Goal: Task Accomplishment & Management: Manage account settings

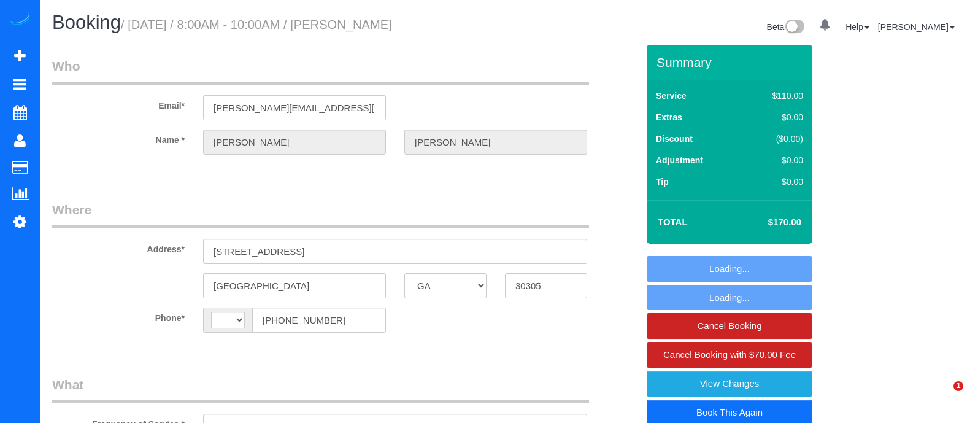
select select "GA"
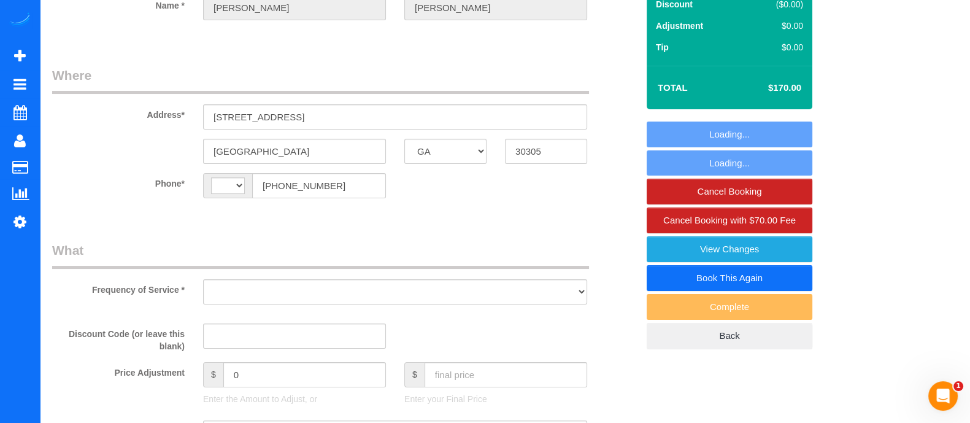
scroll to position [141, 0]
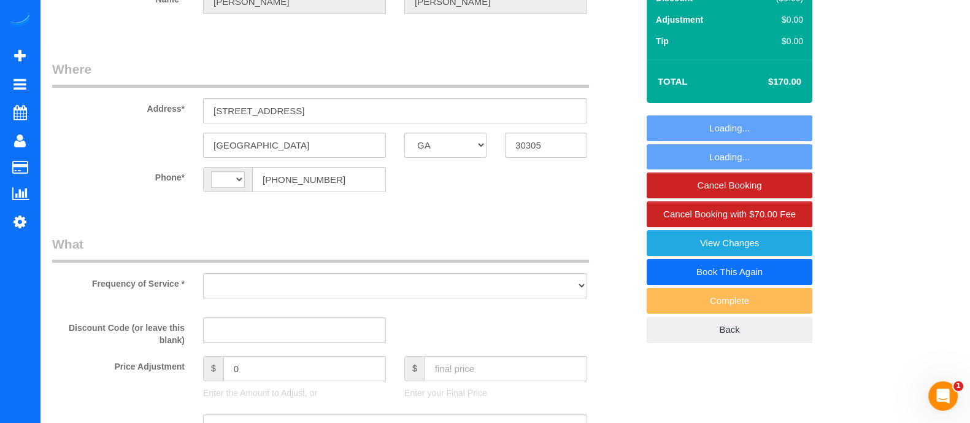
select select "string:[GEOGRAPHIC_DATA]"
select select "string:fspay-b934eca3-8a51-428e-a379-60699460161d"
select select "3"
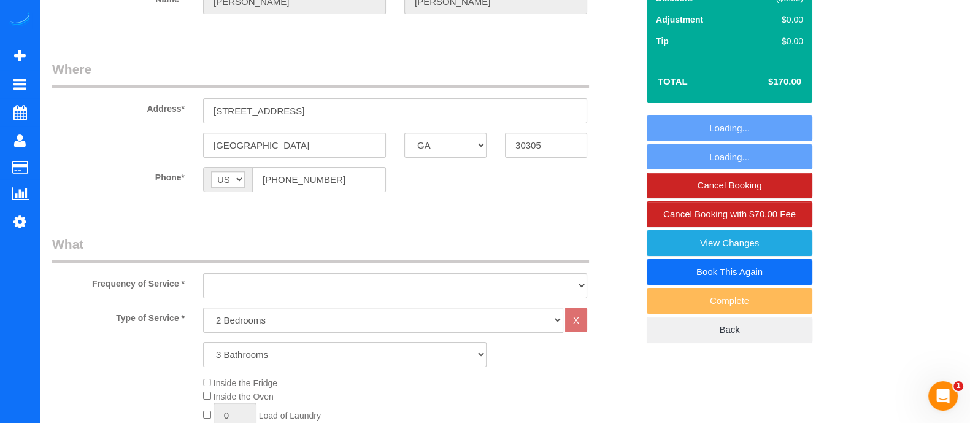
select select "object:687"
select select "spot1"
select select "number:3"
select select "number:6"
select select "3"
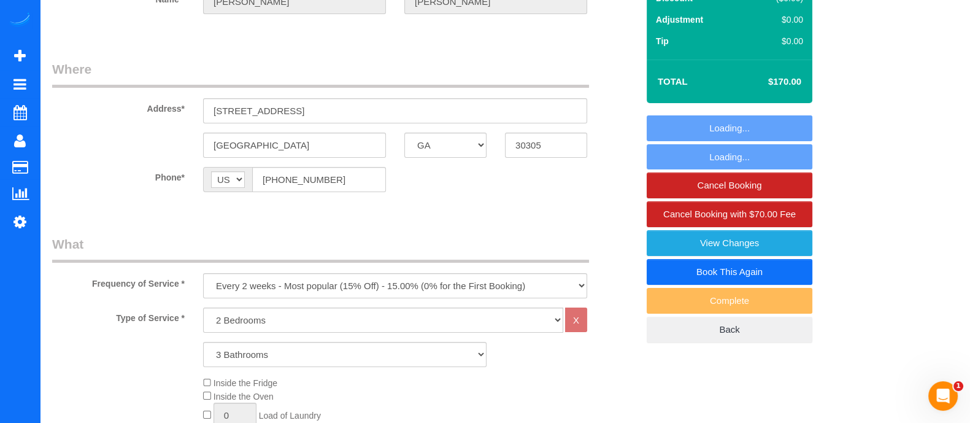
select select "object:775"
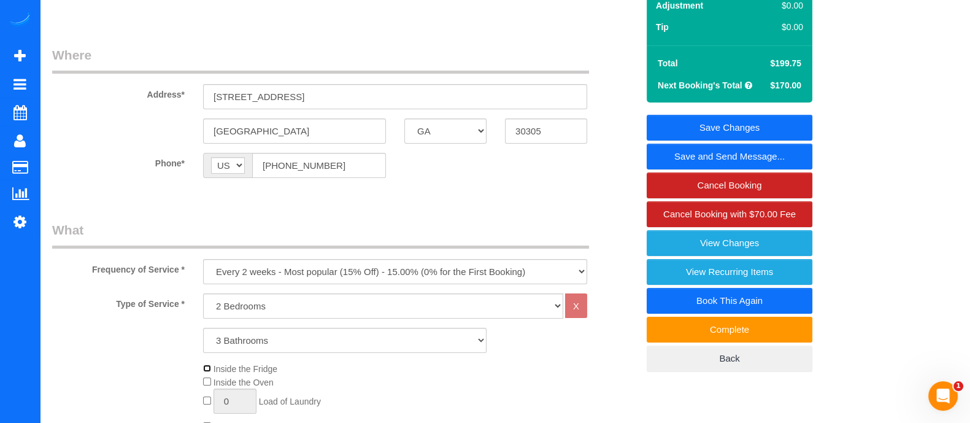
scroll to position [139, 0]
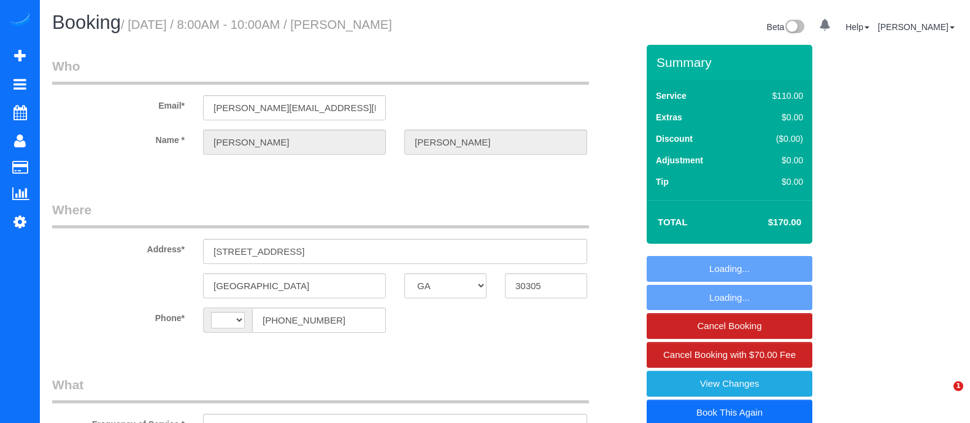
select select "GA"
select select "object:358"
select select "spot1"
select select "3"
select select "string:[GEOGRAPHIC_DATA]"
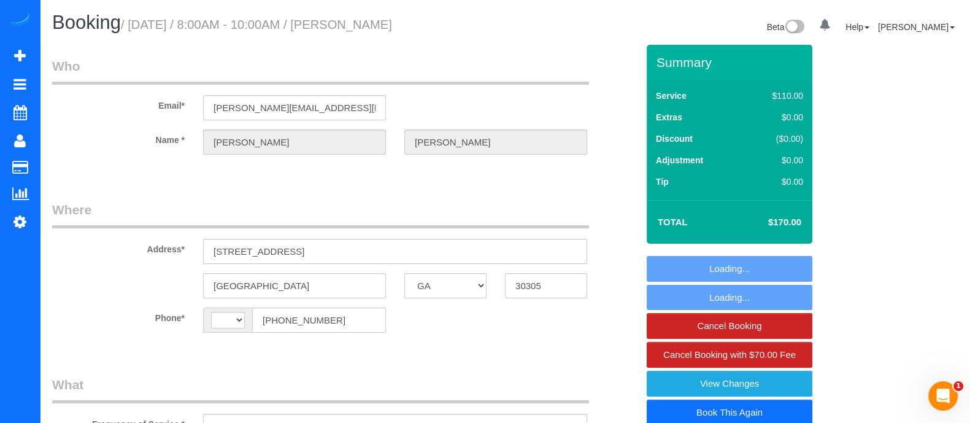
select select "string:fspay-b934eca3-8a51-428e-a379-60699460161d"
select select "number:3"
select select "number:6"
select select "object:756"
select select "3"
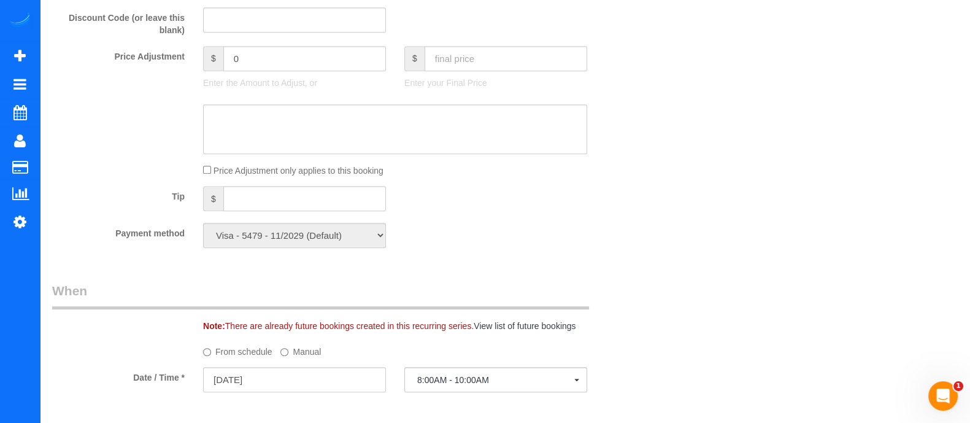
scroll to position [740, 0]
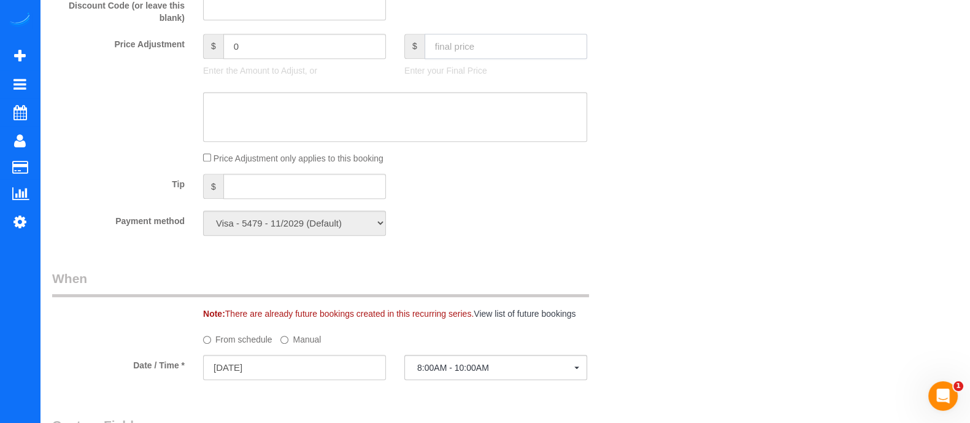
click at [504, 45] on input "text" at bounding box center [506, 46] width 163 height 25
type input "210"
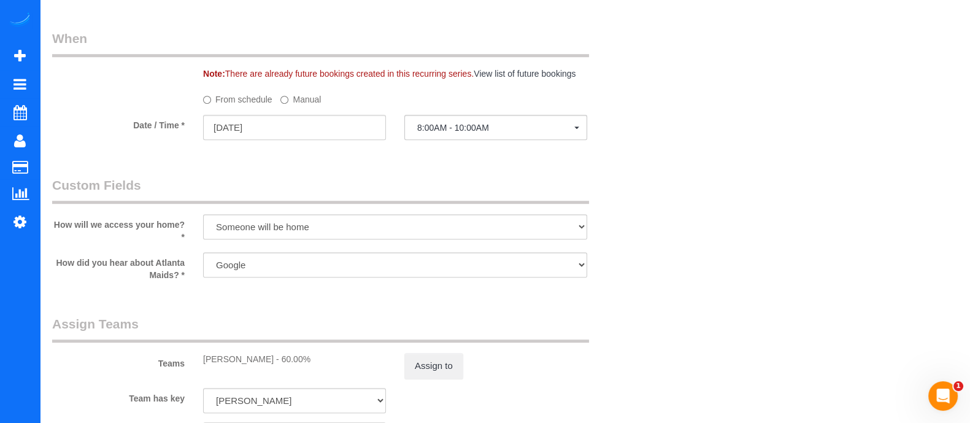
type input "10.25"
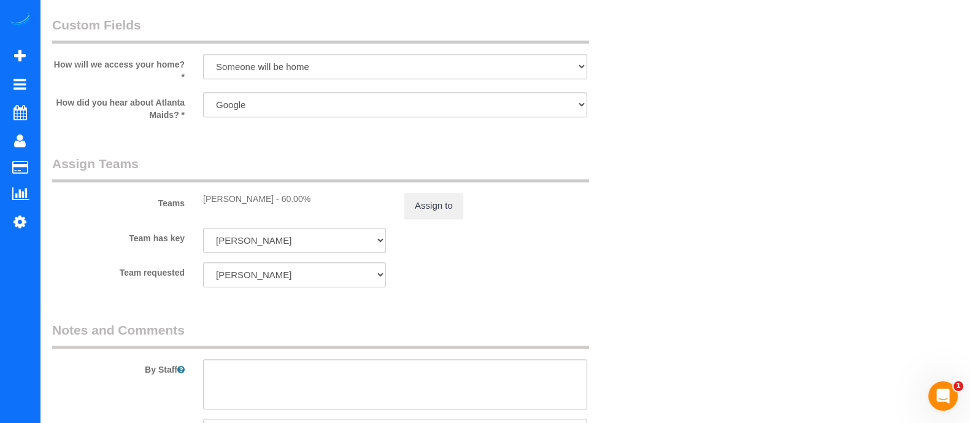
scroll to position [1137, 0]
click at [444, 217] on button "Assign to" at bounding box center [433, 208] width 59 height 26
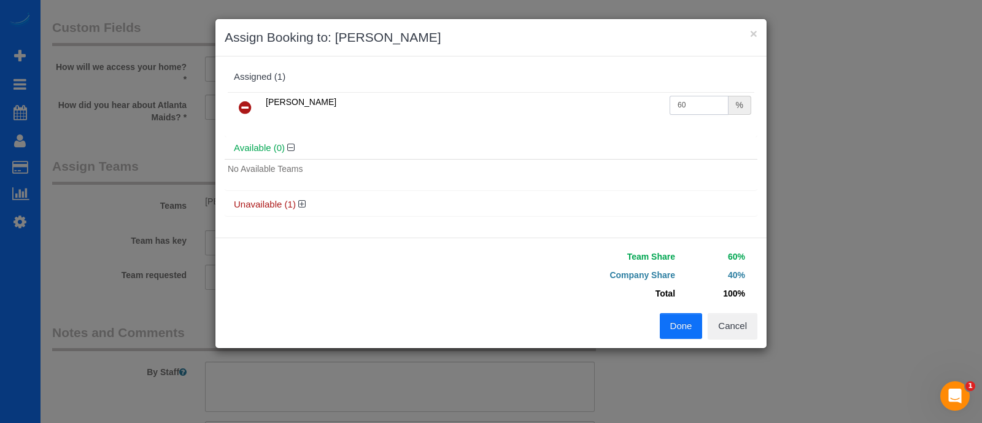
click at [690, 108] on input "60" at bounding box center [699, 105] width 59 height 19
type input "6"
type input "65"
click at [671, 320] on button "Done" at bounding box center [681, 326] width 43 height 26
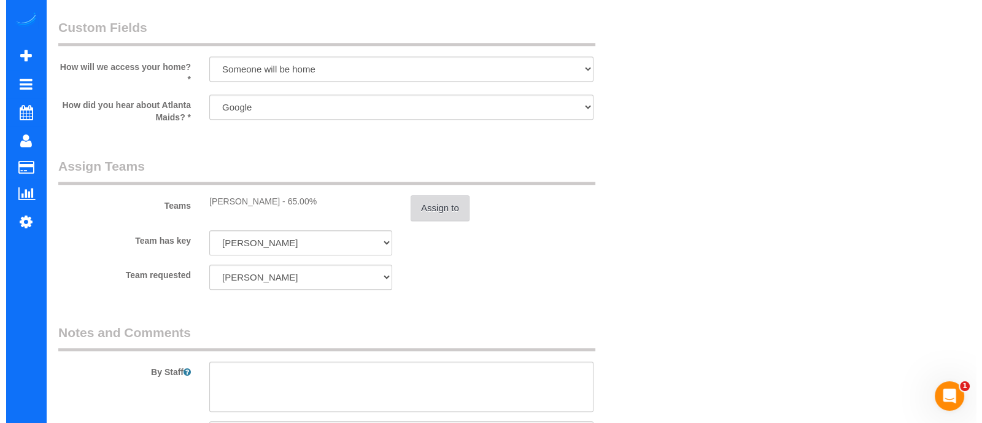
scroll to position [0, 0]
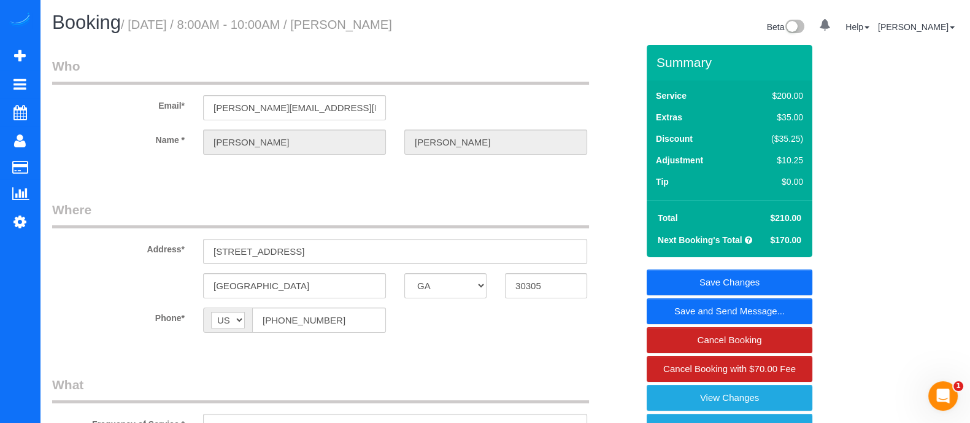
click at [695, 307] on link "Save and Send Message..." at bounding box center [730, 311] width 166 height 26
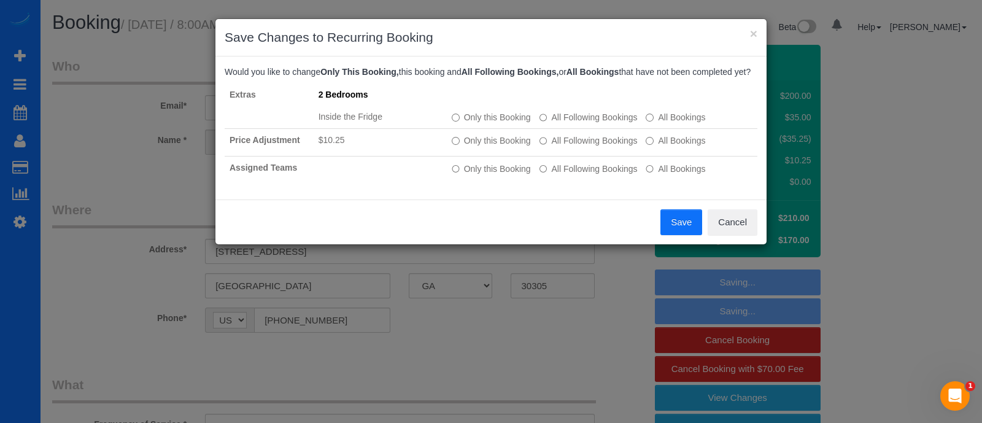
click at [661, 210] on button "Save" at bounding box center [681, 222] width 42 height 26
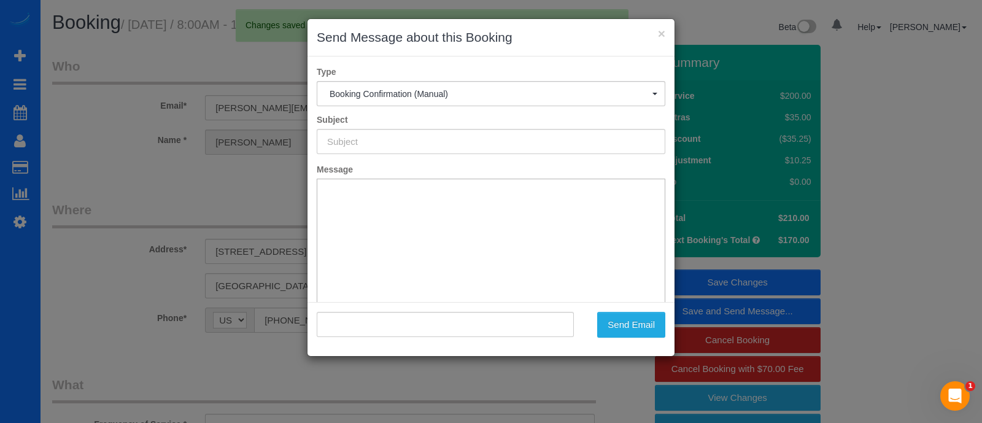
type input "Booking Confirmed!"
type input ""[PERSON_NAME]" <[PERSON_NAME][EMAIL_ADDRESS][PERSON_NAME][DOMAIN_NAME]>"
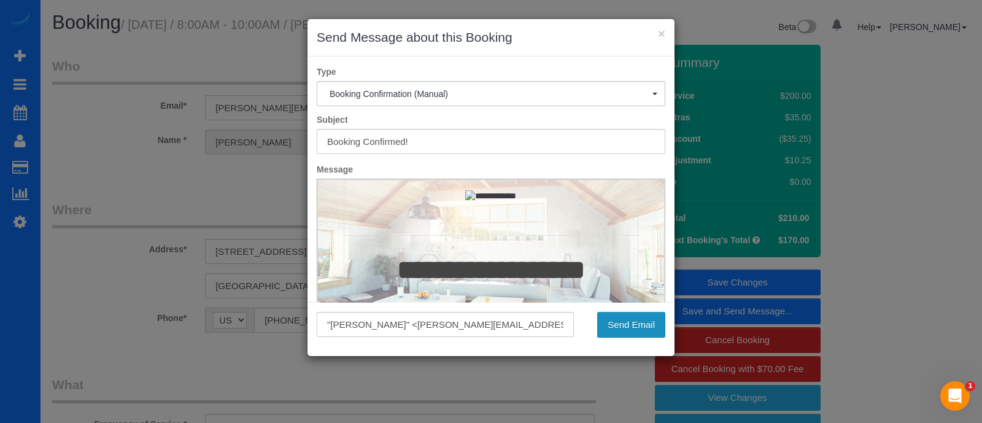
click at [618, 322] on button "Send Email" at bounding box center [631, 325] width 68 height 26
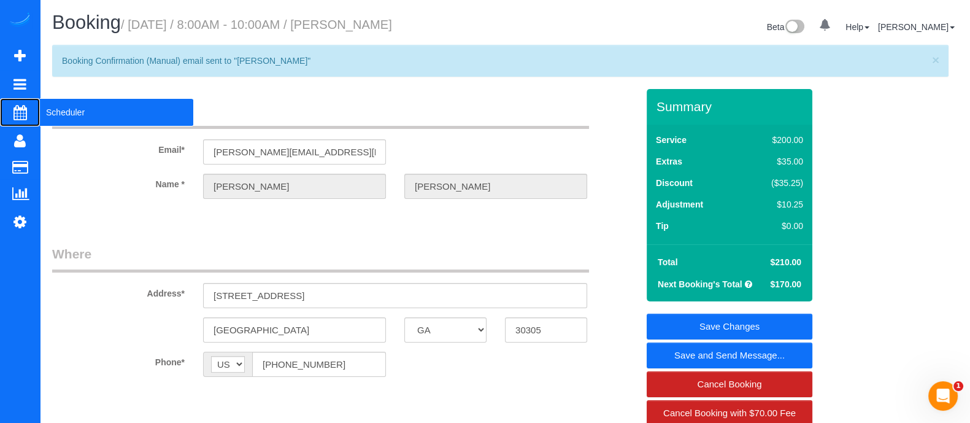
click at [83, 109] on span "Scheduler" at bounding box center [116, 112] width 153 height 28
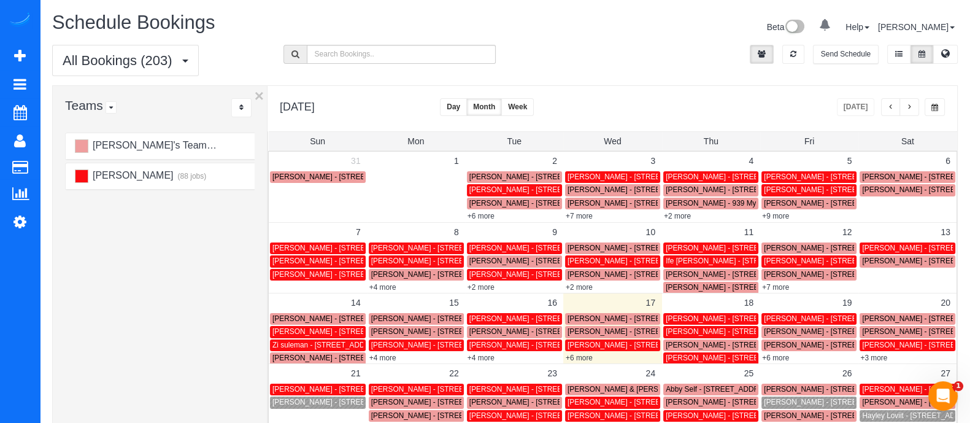
click at [661, 69] on div "All Bookings (203) All Bookings Unassigned Bookings Recurring Bookings New Cust…" at bounding box center [505, 65] width 924 height 41
click at [649, 45] on div "All Bookings (203) All Bookings Unassigned Bookings Recurring Bookings New Cust…" at bounding box center [505, 65] width 924 height 41
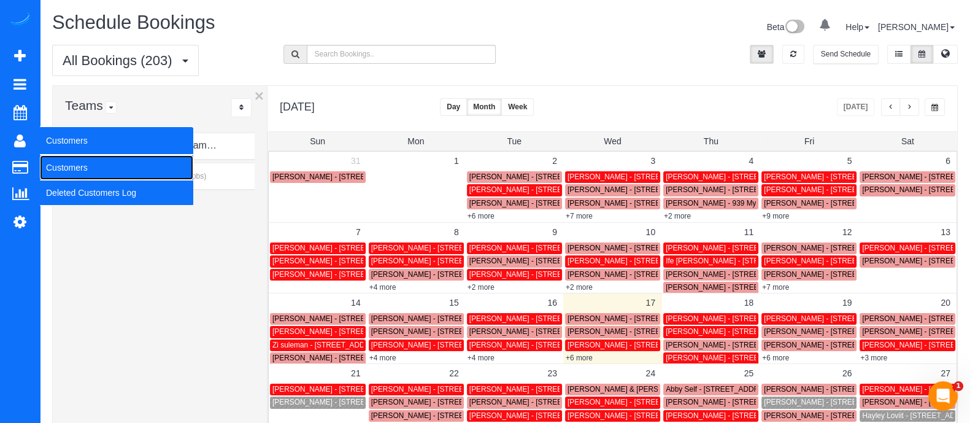
click at [58, 161] on link "Customers" at bounding box center [116, 167] width 153 height 25
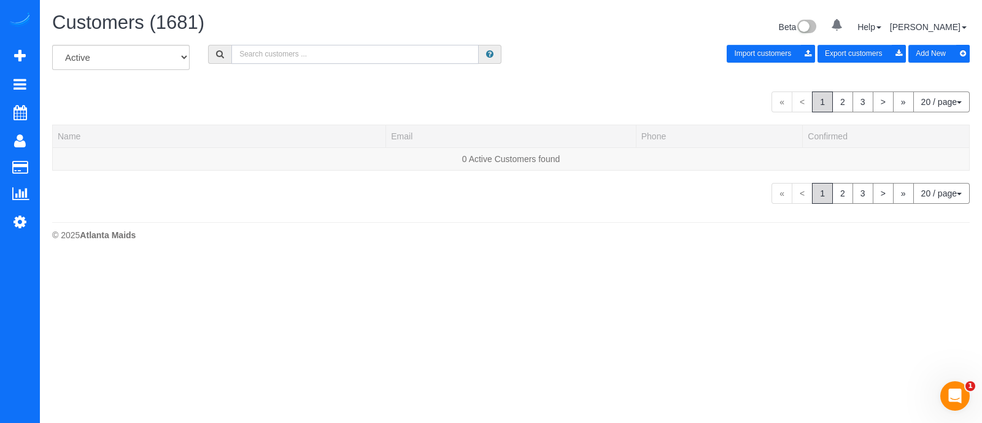
paste input "[PHONE_NUMBER]"
click at [334, 55] on input "text" at bounding box center [354, 54] width 247 height 19
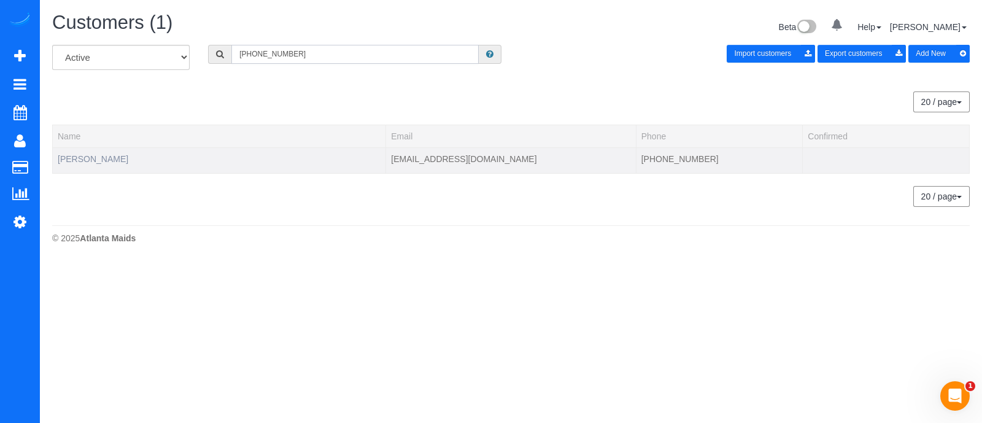
type input "[PHONE_NUMBER]"
click at [101, 161] on link "[PERSON_NAME]" at bounding box center [93, 159] width 71 height 10
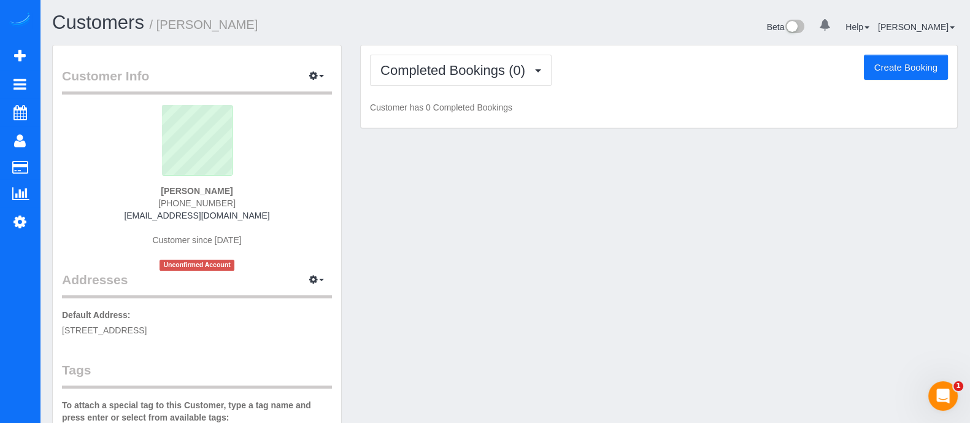
click at [913, 58] on button "Create Booking" at bounding box center [906, 68] width 84 height 26
select select "GA"
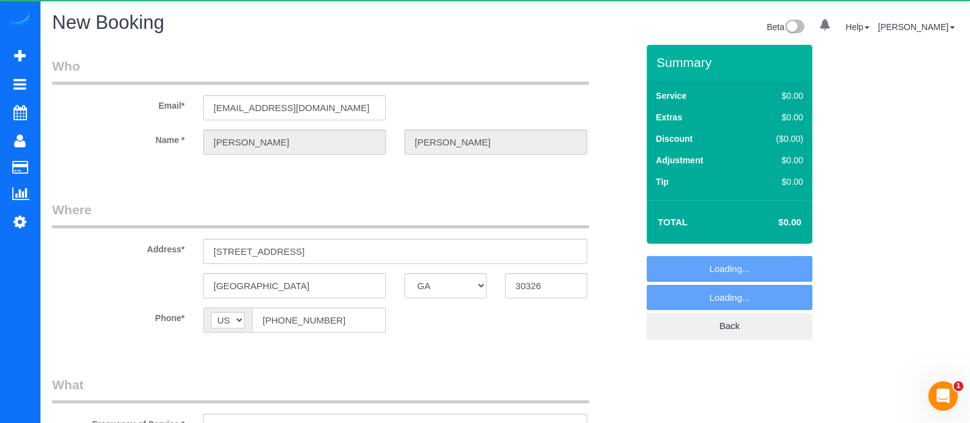
select select "string:fspay-c877eb4d-05f5-4bec-a7db-013d5a26f2bb"
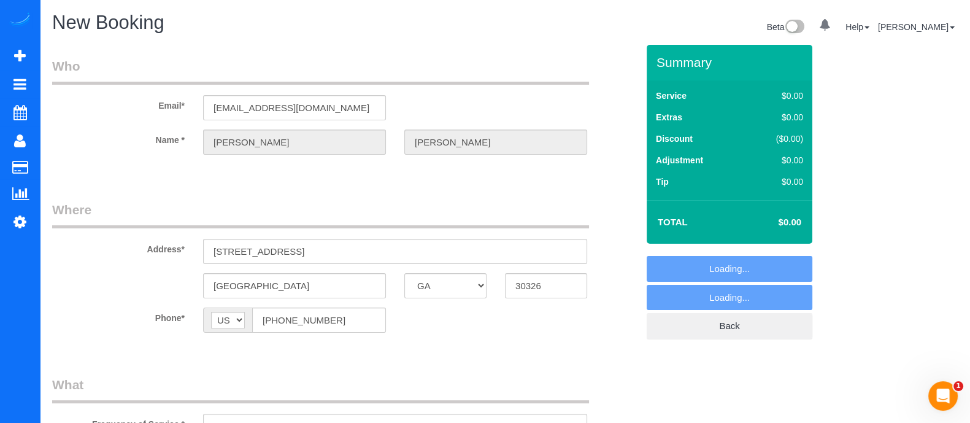
select select "object:1917"
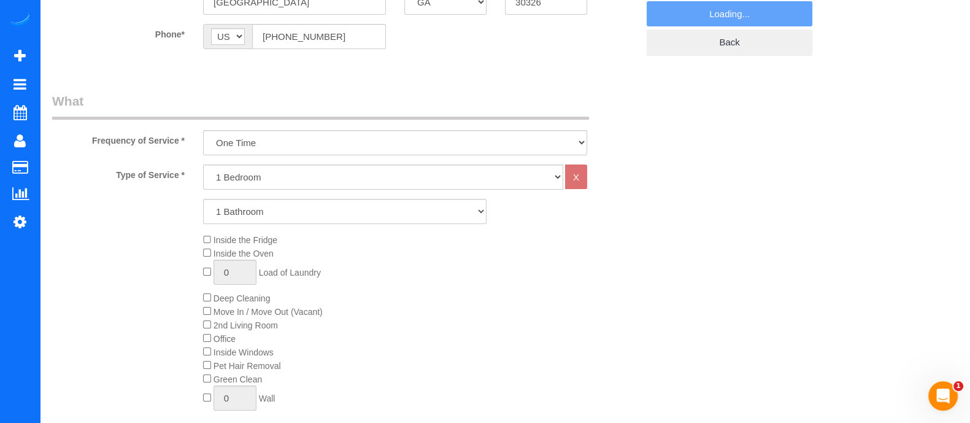
scroll to position [286, 0]
click at [601, 265] on div "Inside the Fridge Inside the Oven 0 Load of Laundry Deep Cleaning Move In / Mov…" at bounding box center [420, 323] width 453 height 184
click at [585, 307] on div "Inside the Fridge Inside the Oven 0 Load of Laundry Deep Cleaning Move In / Mov…" at bounding box center [420, 323] width 453 height 184
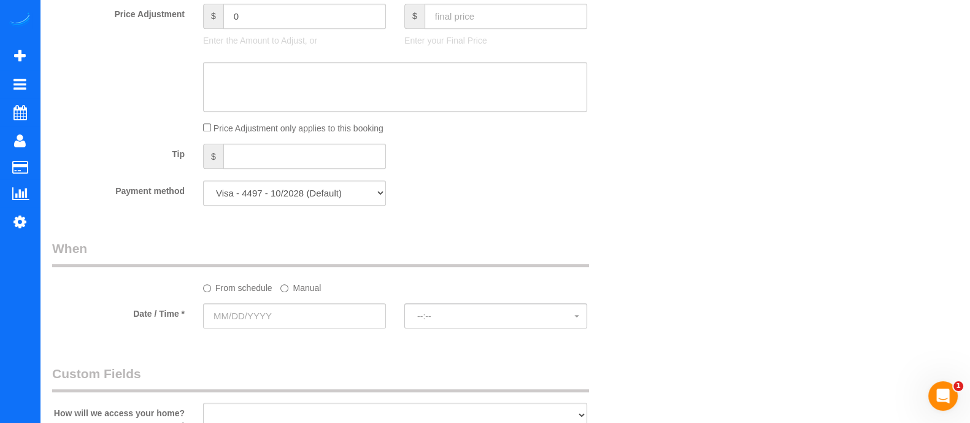
scroll to position [771, 0]
click at [298, 292] on label "Manual" at bounding box center [300, 284] width 41 height 17
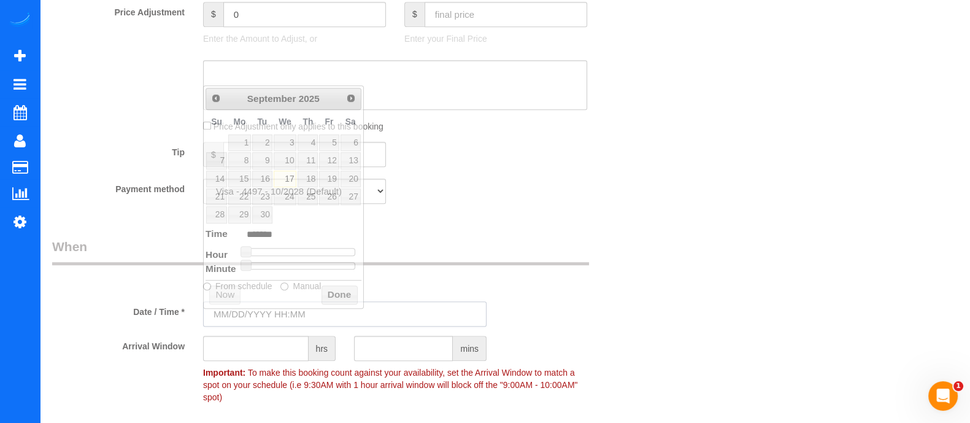
click at [301, 311] on input "text" at bounding box center [345, 313] width 284 height 25
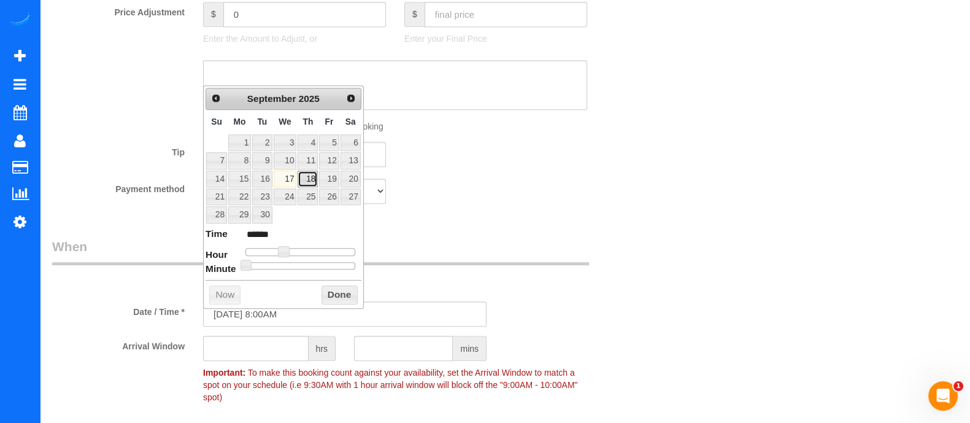
click at [305, 177] on link "18" at bounding box center [308, 179] width 20 height 17
click at [284, 180] on link "17" at bounding box center [285, 179] width 23 height 17
type input "[DATE] 9:00AM"
type input "******"
type input "[DATE] 10:00AM"
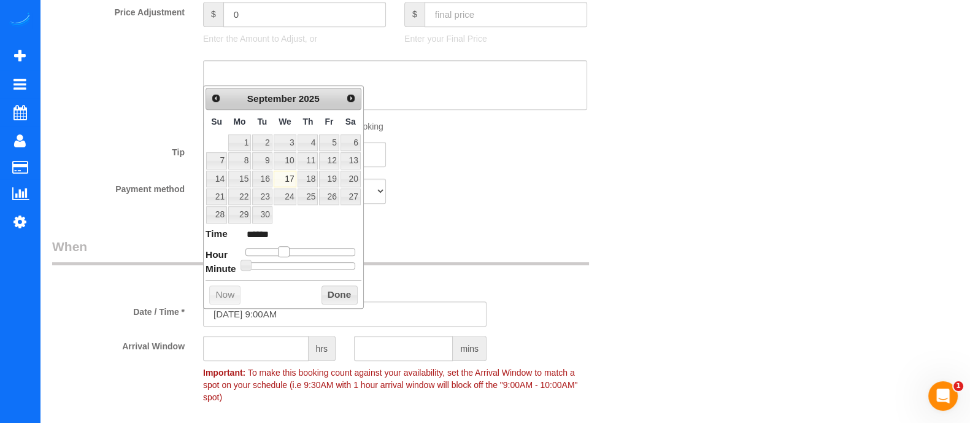
type input "*******"
type input "[DATE] 11:00AM"
type input "*******"
type input "[DATE] 12:00PM"
type input "*******"
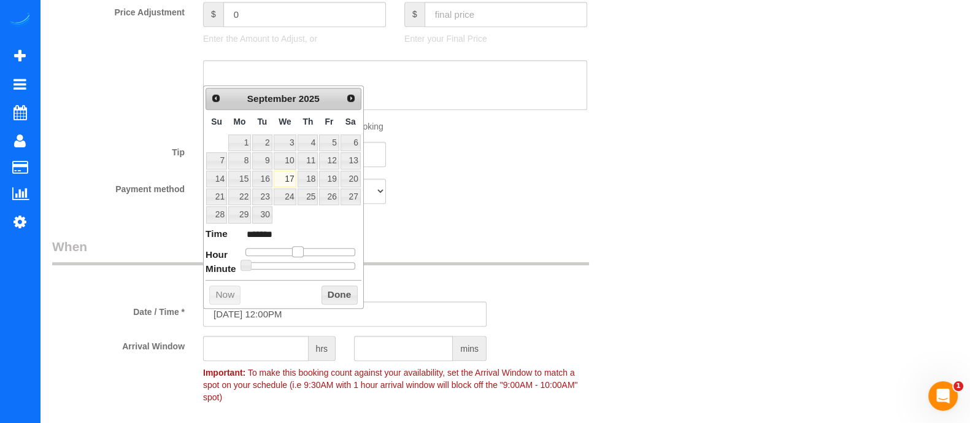
type input "[DATE] 1:00PM"
type input "******"
type input "[DATE] 2:00PM"
type input "******"
type input "[DATE] 3:00PM"
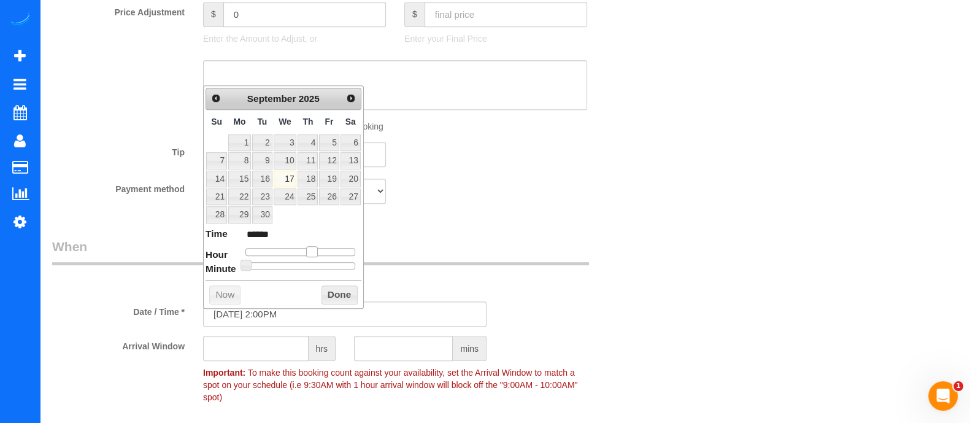
type input "******"
drag, startPoint x: 282, startPoint y: 247, endPoint x: 315, endPoint y: 250, distance: 33.3
click at [315, 250] on span at bounding box center [316, 251] width 11 height 11
click at [330, 285] on button "Done" at bounding box center [340, 295] width 36 height 20
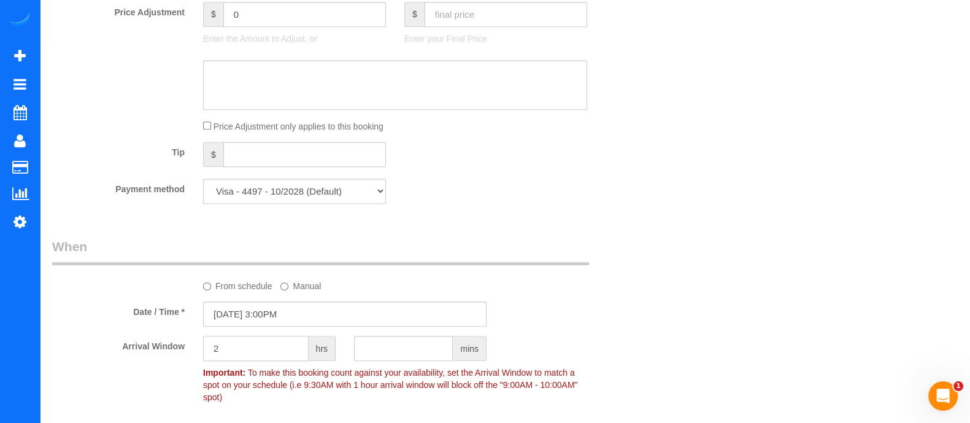
click at [277, 347] on input "2" at bounding box center [256, 348] width 106 height 25
type input "2"
click at [600, 222] on div "Who Email* [EMAIL_ADDRESS][DOMAIN_NAME] Name * [GEOGRAPHIC_DATA][PERSON_NAME] W…" at bounding box center [345, 114] width 604 height 1682
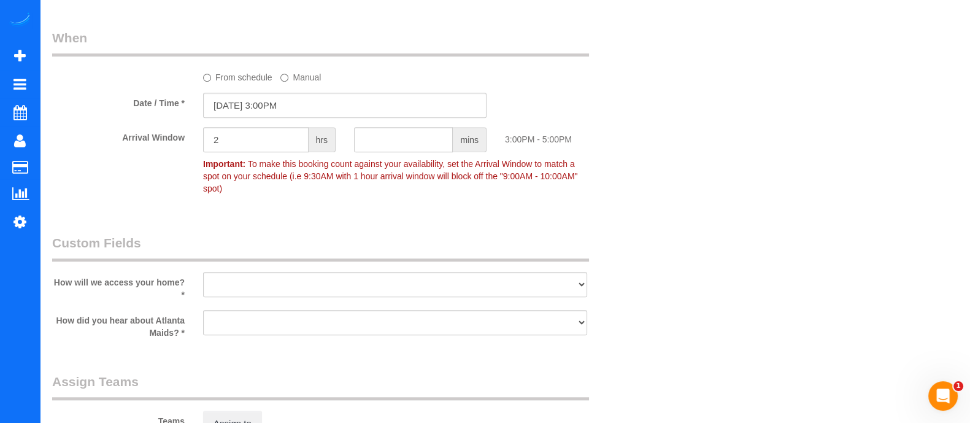
scroll to position [1014, 0]
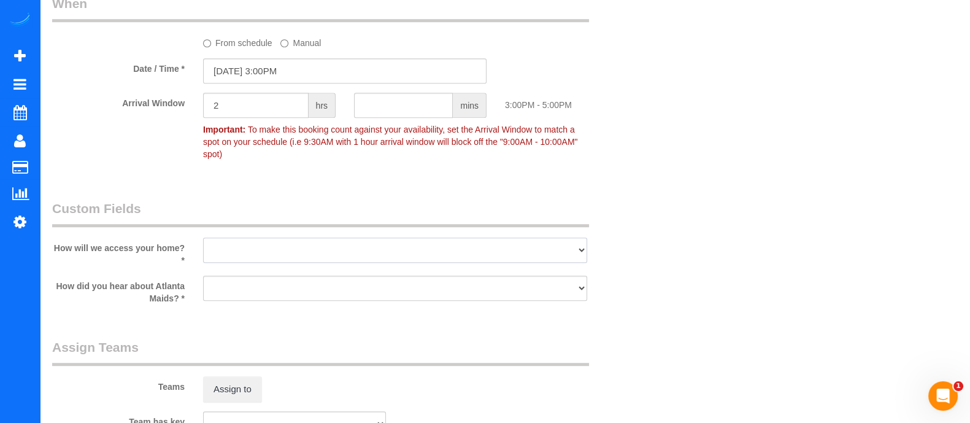
click at [544, 243] on select "I will leave a key I will provide an access code Someone will be home Go to apa…" at bounding box center [395, 250] width 384 height 25
select select "number:3"
click at [203, 238] on select "I will leave a key I will provide an access code Someone will be home Go to apa…" at bounding box center [395, 250] width 384 height 25
click at [406, 290] on select "Google Yelp From a friend Social media Other" at bounding box center [395, 288] width 384 height 25
select select "number:6"
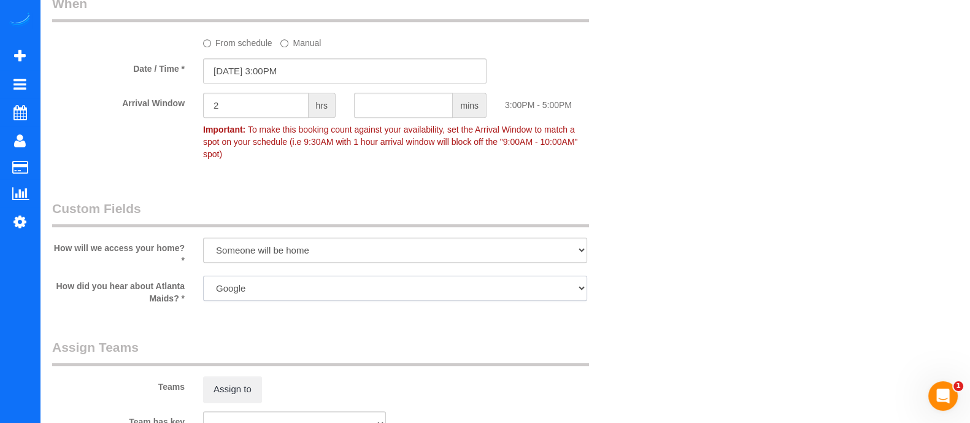
click at [203, 276] on select "Google Yelp From a friend Social media Other" at bounding box center [395, 288] width 384 height 25
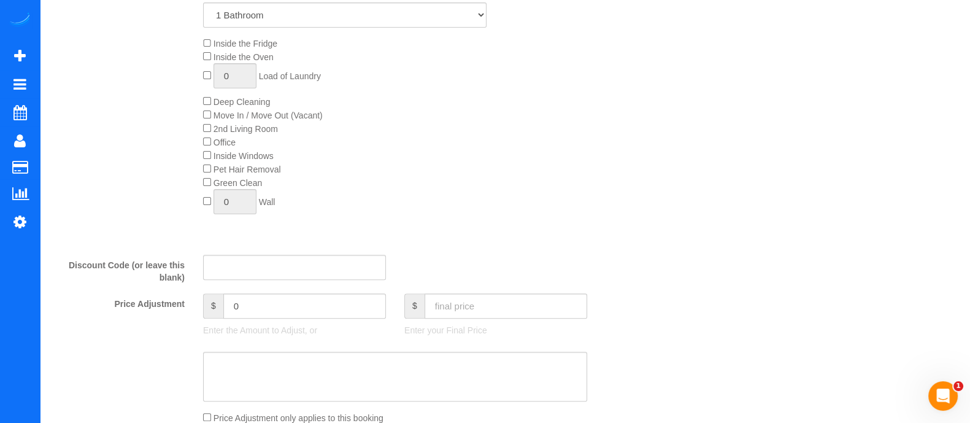
scroll to position [475, 0]
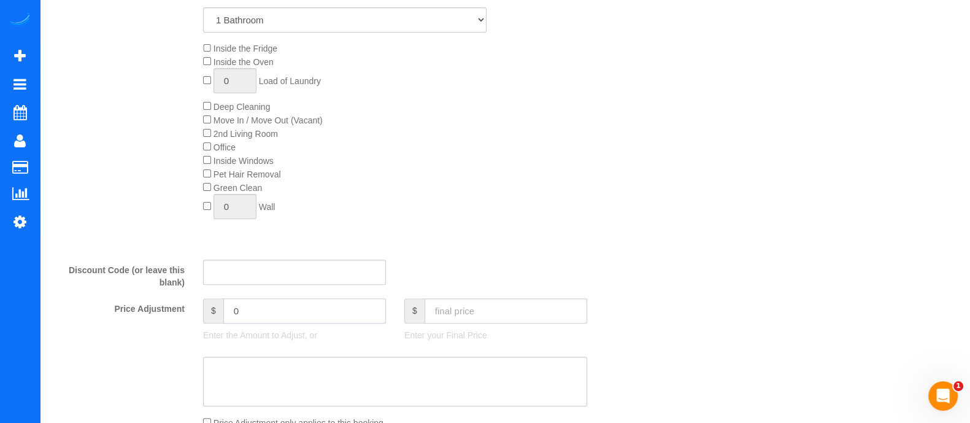
click at [267, 307] on input "0" at bounding box center [304, 310] width 163 height 25
click at [433, 188] on div "Inside the Fridge Inside the Oven 0 Load of Laundry Deep Cleaning Move In / Mov…" at bounding box center [420, 134] width 453 height 184
type input "1"
click at [239, 84] on input "1" at bounding box center [235, 80] width 43 height 25
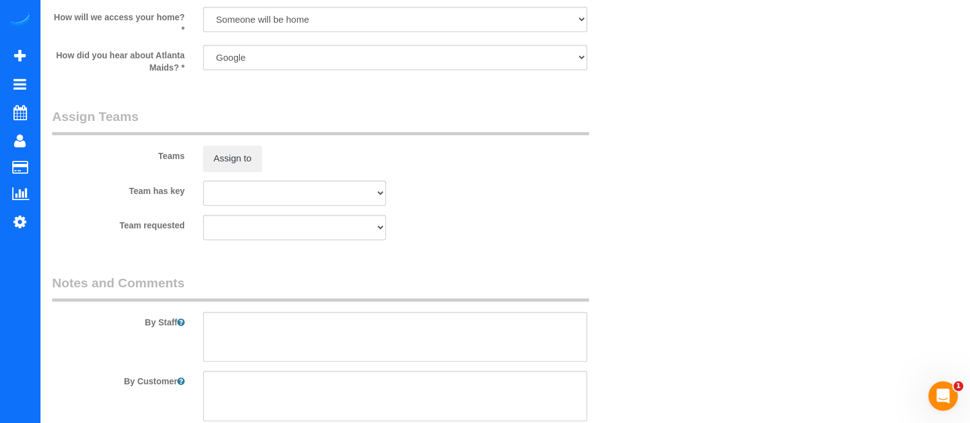
scroll to position [1339, 0]
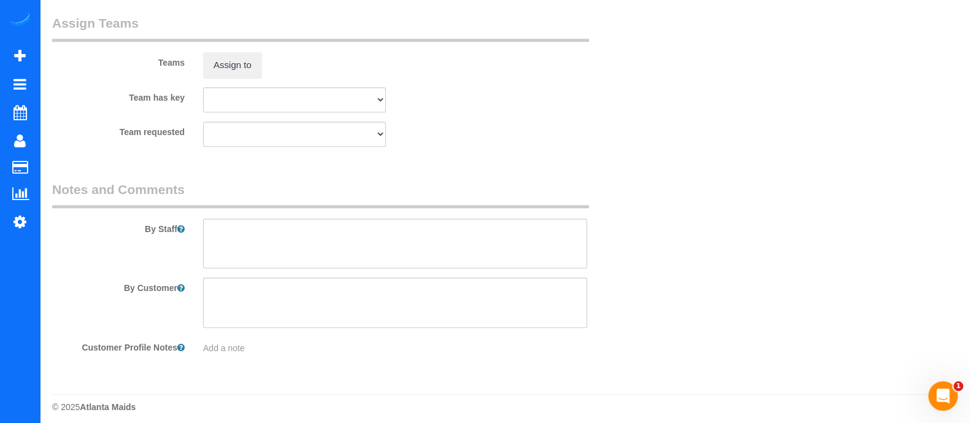
type input "2"
click at [279, 238] on textarea at bounding box center [395, 243] width 384 height 50
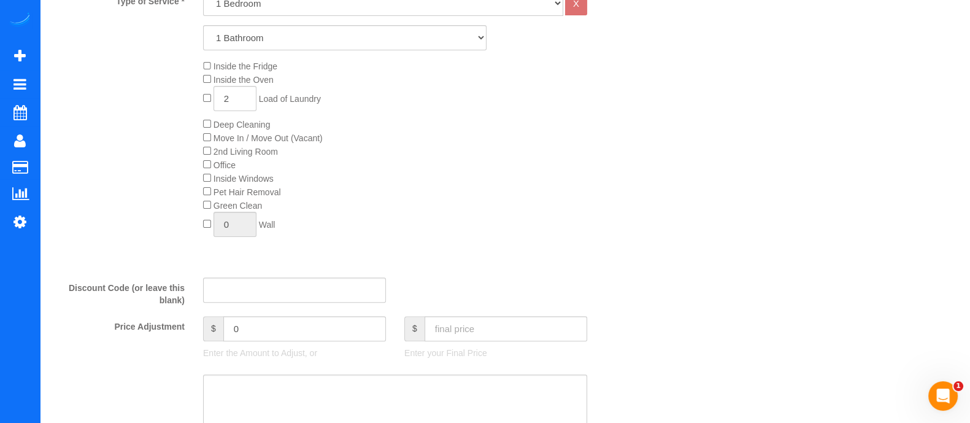
scroll to position [448, 0]
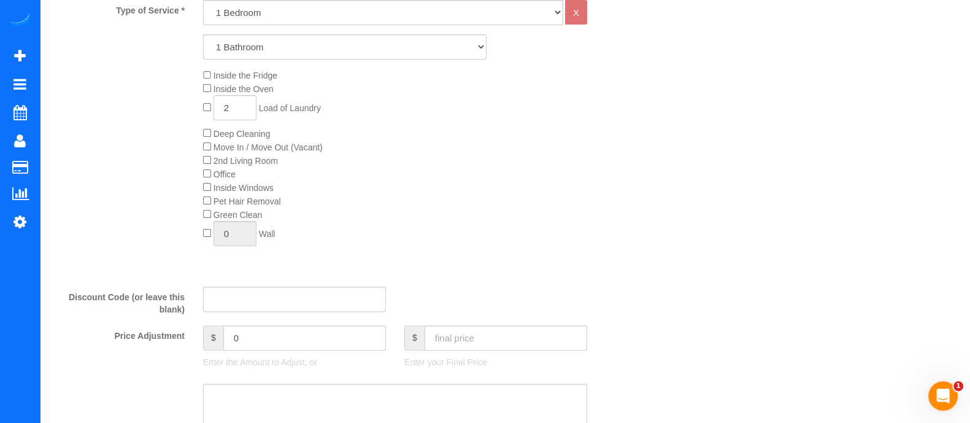
type textarea "No laundry just folding of clothes."
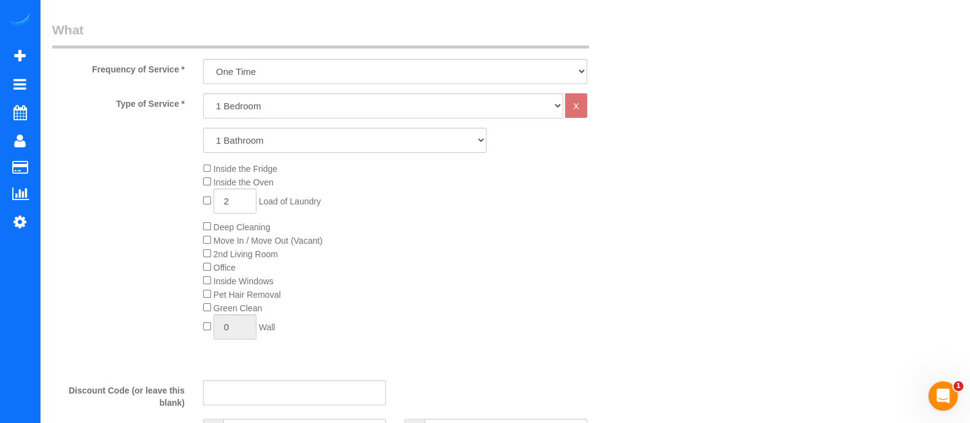
scroll to position [343, 0]
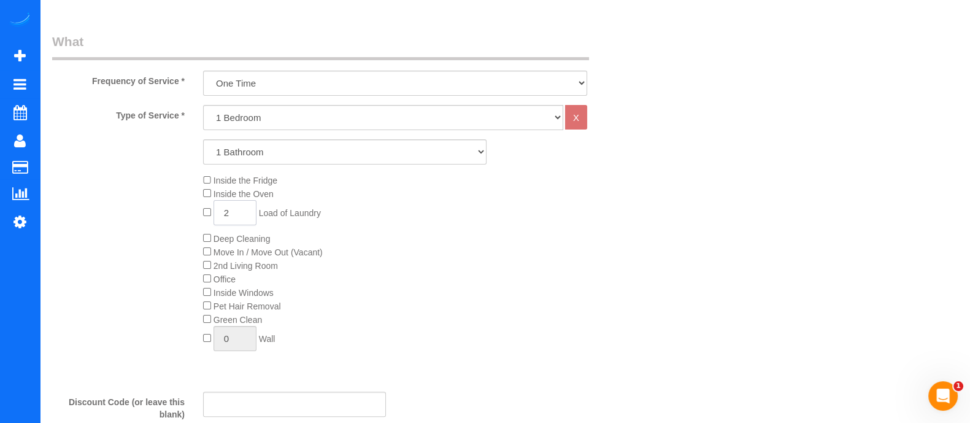
click at [240, 214] on input "2" at bounding box center [235, 212] width 43 height 25
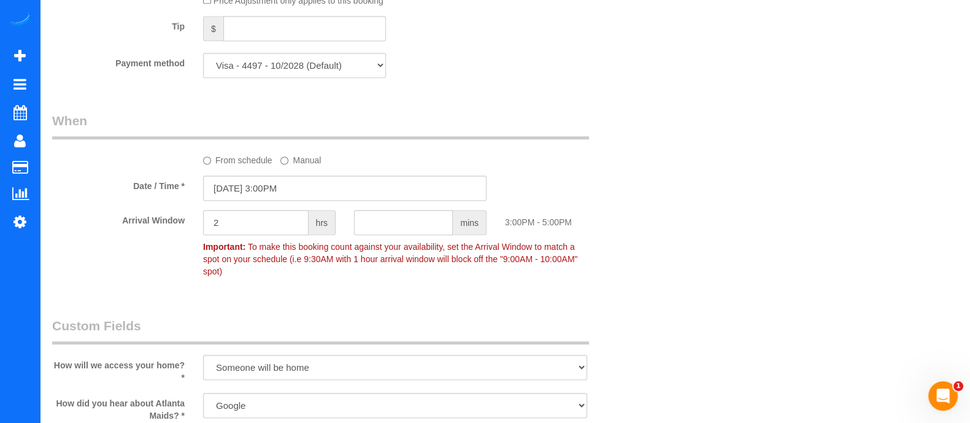
scroll to position [0, 0]
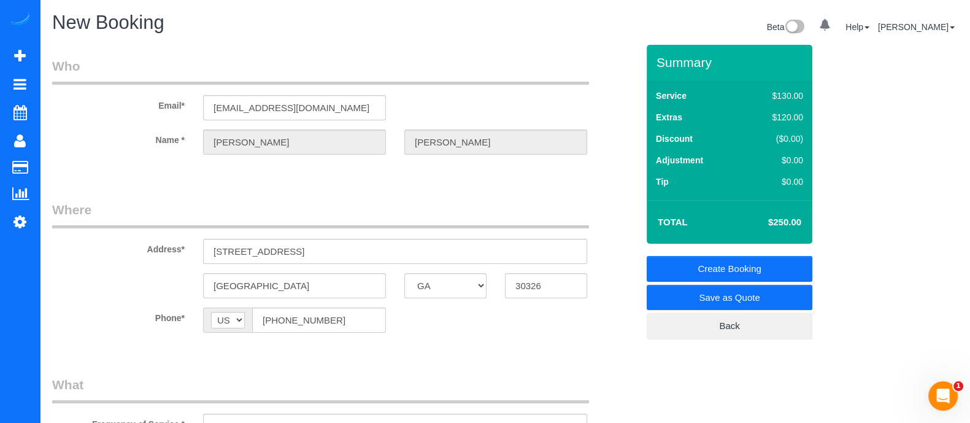
type input "3"
click at [496, 240] on input "[STREET_ADDRESS]" at bounding box center [395, 251] width 384 height 25
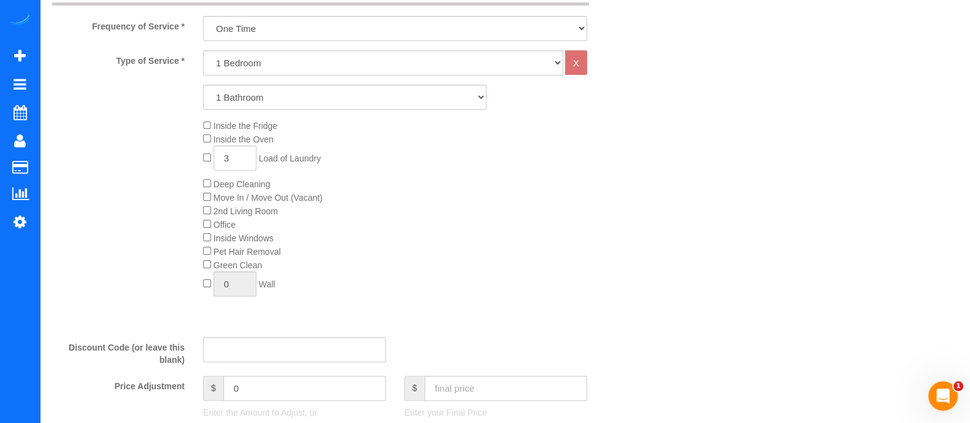
scroll to position [391, 0]
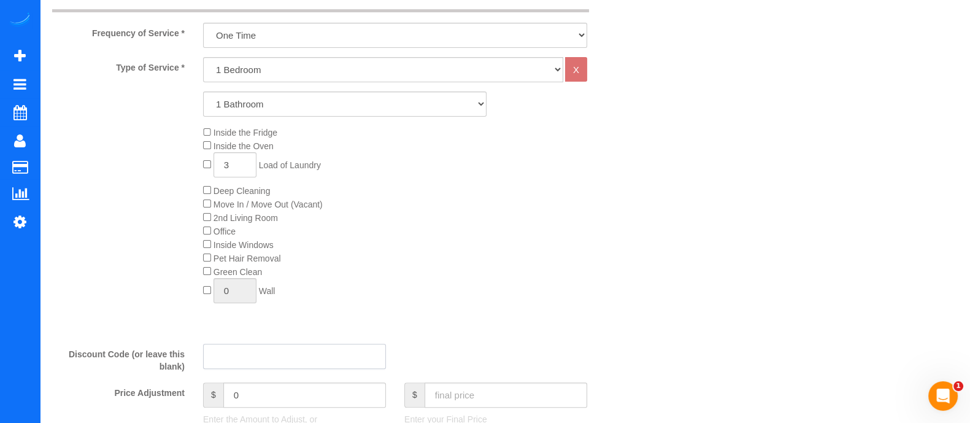
click at [279, 363] on input "text" at bounding box center [294, 356] width 183 height 25
type input "F"
type input "D"
type input "F"
type input "D"
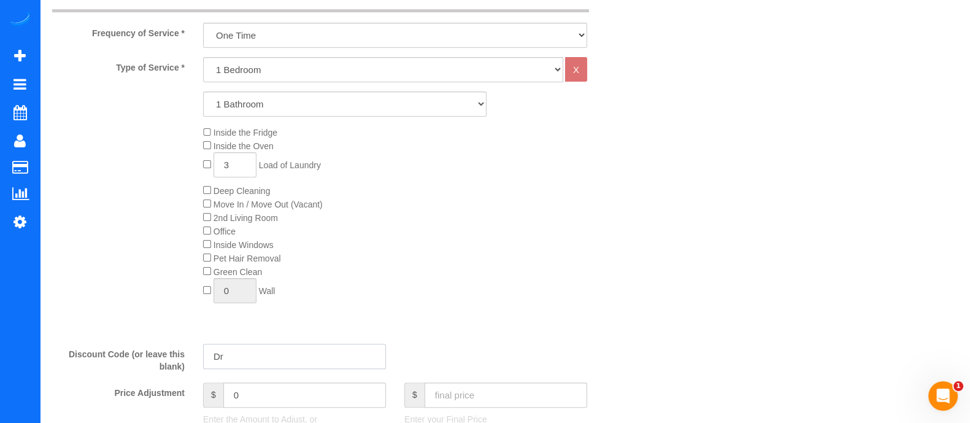
type input "D"
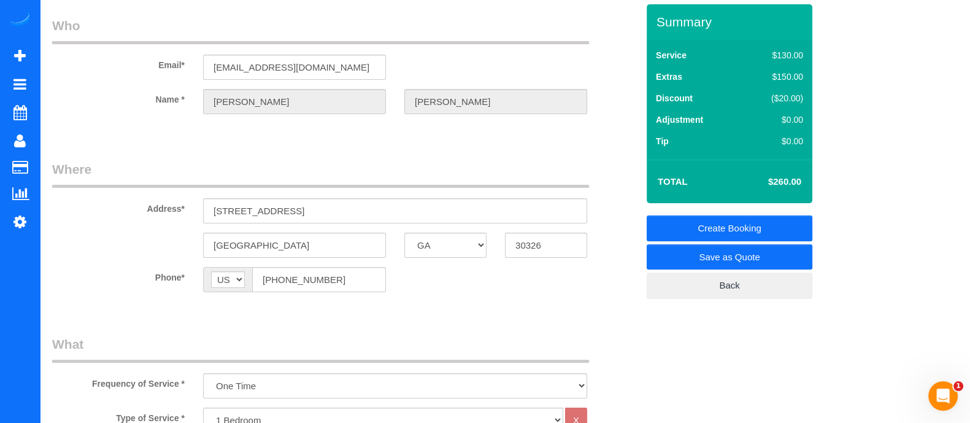
scroll to position [20, 0]
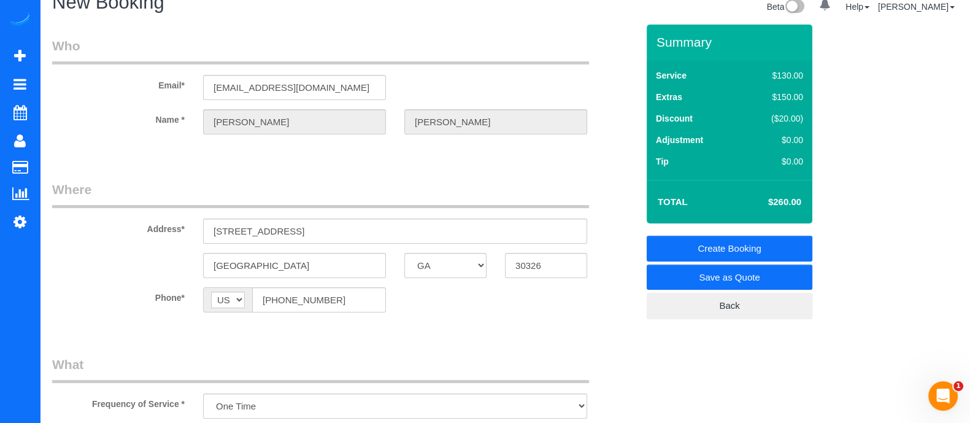
type input "First20"
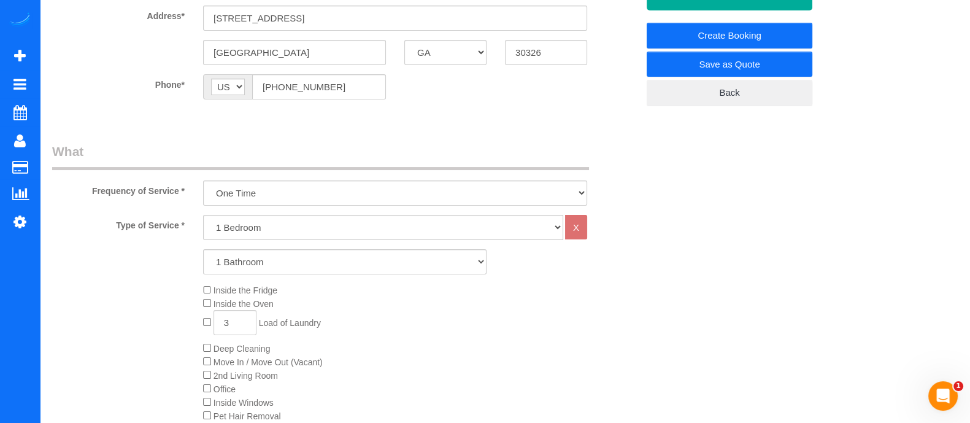
scroll to position [50, 0]
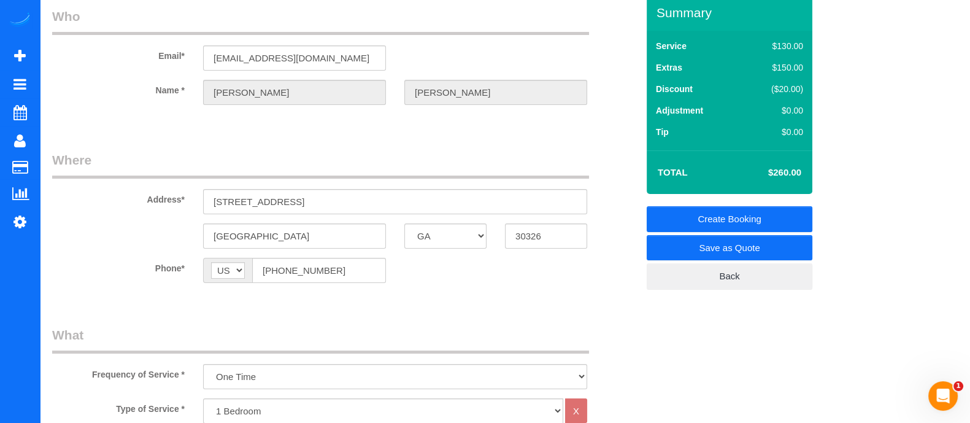
click at [735, 219] on link "Create Booking" at bounding box center [730, 219] width 166 height 26
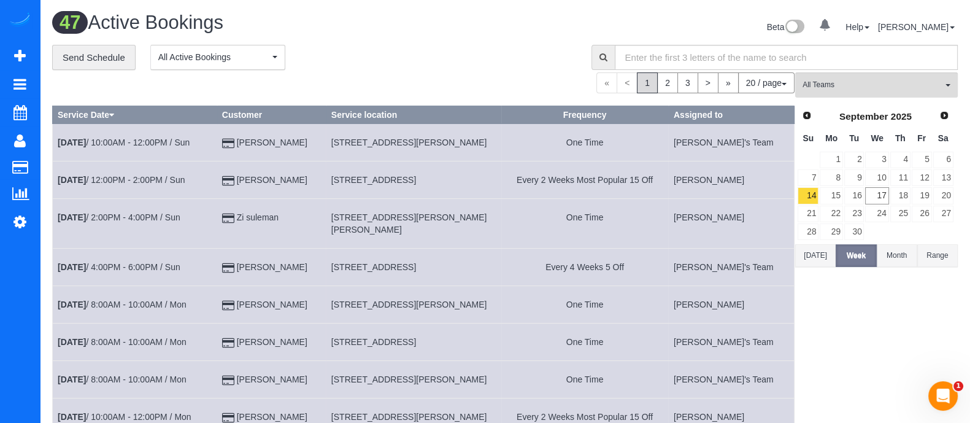
click at [459, 76] on div "« < 1 2 3 > » 20 / page 10 / page 20 / page 30 / page 40 / page 50 / page 100 /…" at bounding box center [423, 82] width 743 height 21
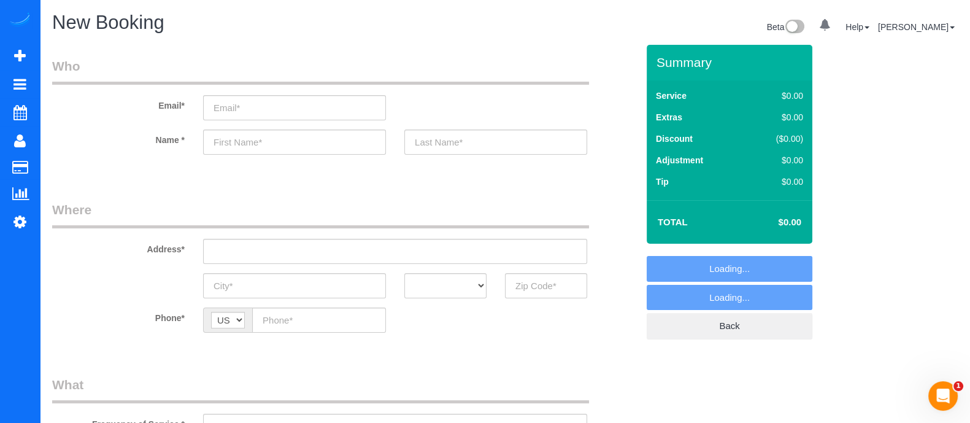
select select "object:2951"
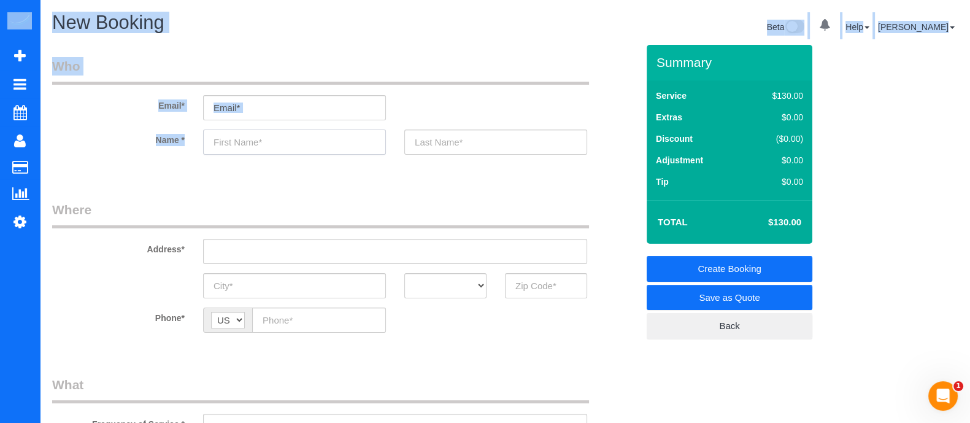
click at [275, 136] on input "text" at bounding box center [294, 141] width 183 height 25
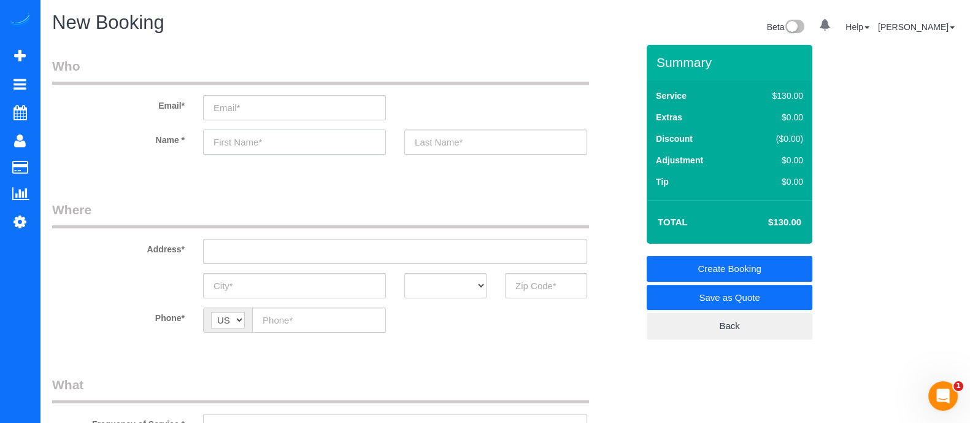
click at [275, 136] on input "text" at bounding box center [294, 141] width 183 height 25
type input "Danica"
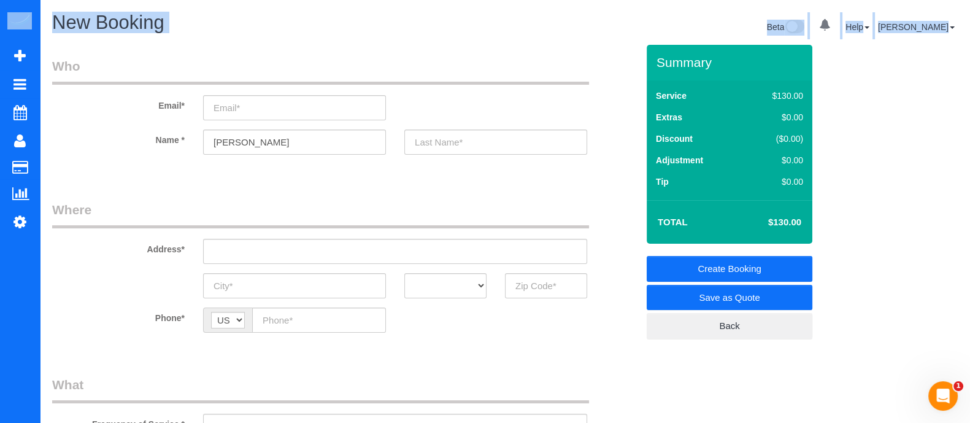
drag, startPoint x: 960, startPoint y: 296, endPoint x: 690, endPoint y: -93, distance: 473.6
click at [690, 0] on html "0 Beta Your Notifications You have 0 alerts Add Booking Bookings Active Booking…" at bounding box center [485, 211] width 970 height 423
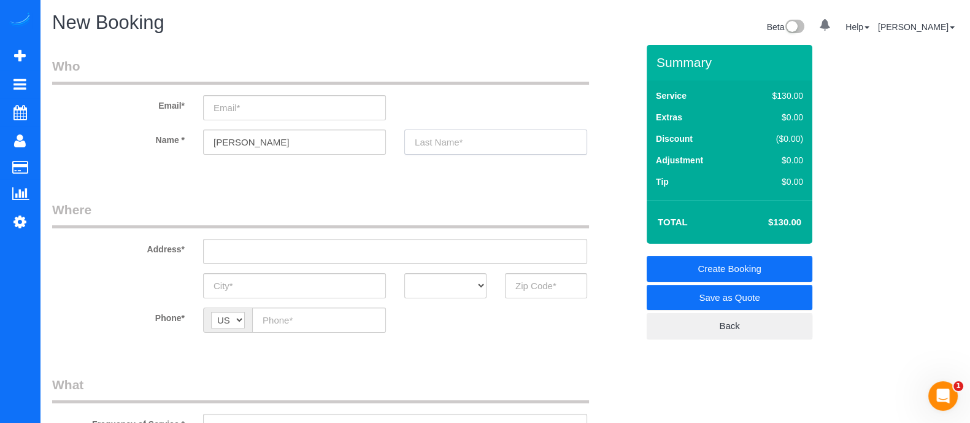
click at [447, 141] on input "text" at bounding box center [495, 141] width 183 height 25
type input "Poinde"
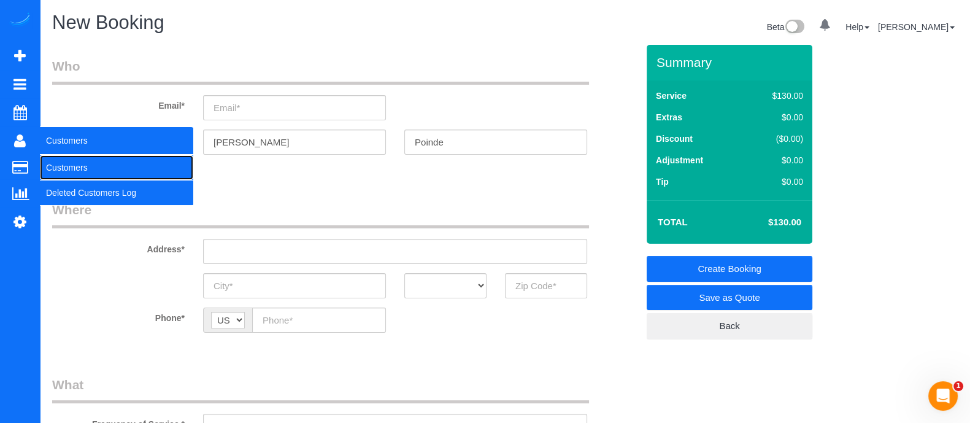
click at [79, 158] on link "Customers" at bounding box center [116, 167] width 153 height 25
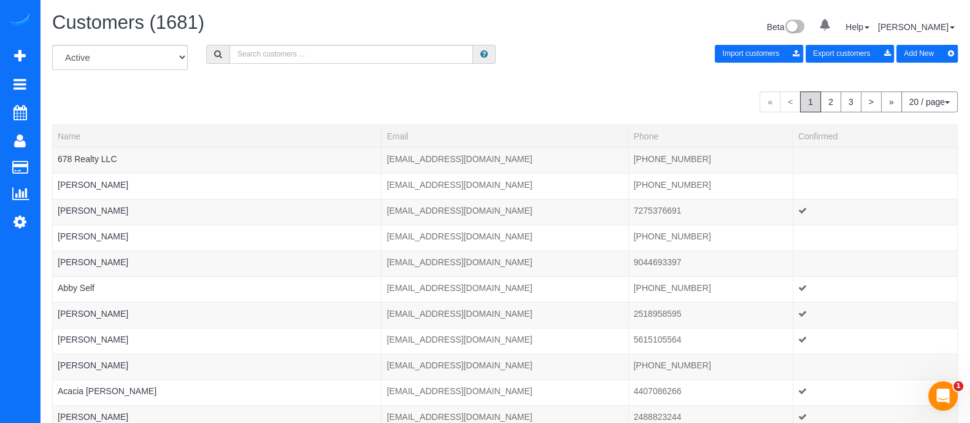
click at [522, 77] on div "All Active Archived Import customers Export customers Add New" at bounding box center [505, 62] width 924 height 34
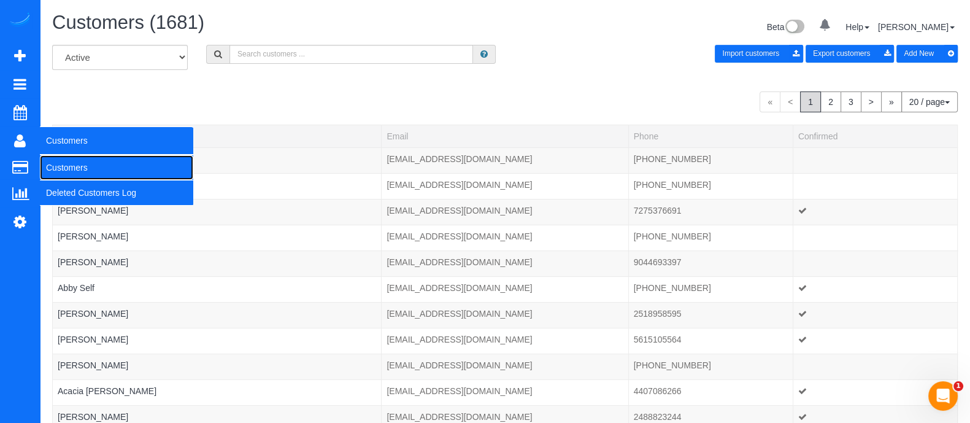
click at [77, 159] on link "Customers" at bounding box center [116, 167] width 153 height 25
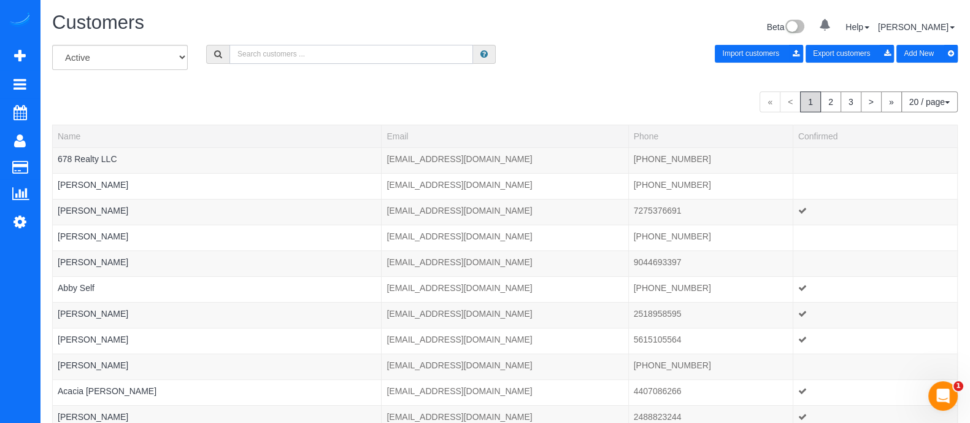
click at [285, 61] on input "text" at bounding box center [352, 54] width 244 height 19
paste input "[PHONE_NUMBER]"
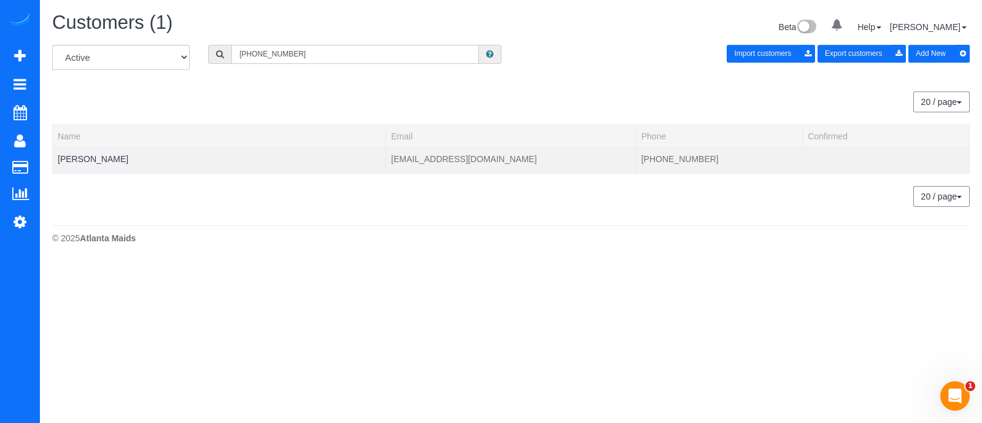
type input "[PHONE_NUMBER]"
click at [114, 152] on td "[PERSON_NAME]" at bounding box center [219, 160] width 333 height 26
click at [113, 158] on link "[PERSON_NAME]" at bounding box center [93, 159] width 71 height 10
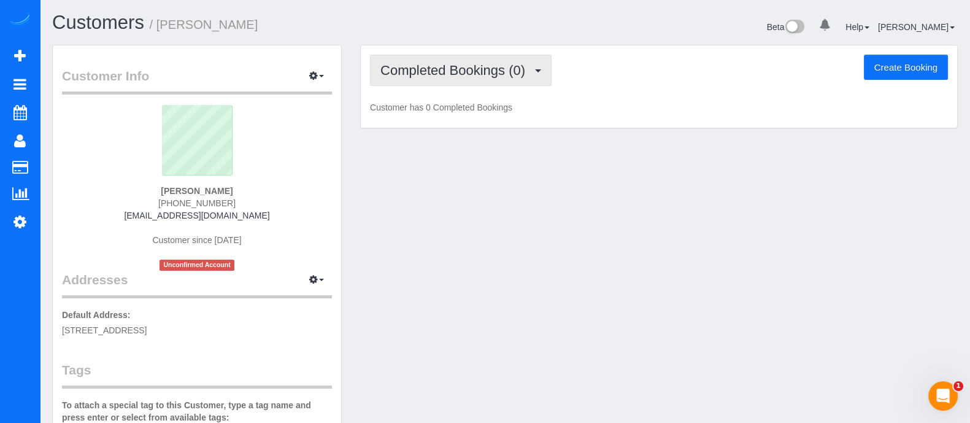
click at [512, 69] on span "Completed Bookings (0)" at bounding box center [456, 70] width 151 height 15
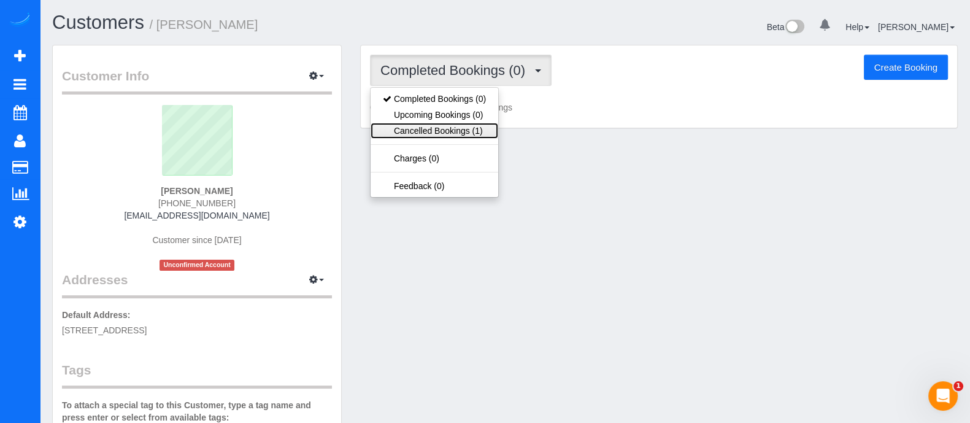
click at [469, 129] on link "Cancelled Bookings (1)" at bounding box center [435, 131] width 128 height 16
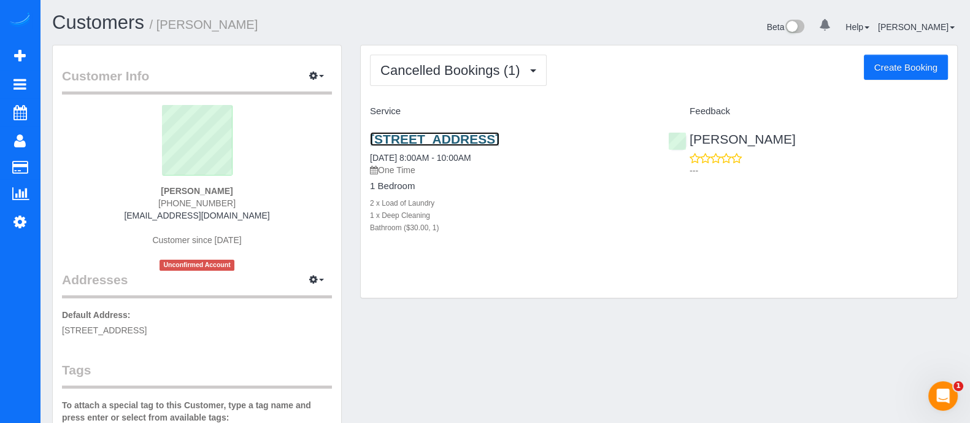
click at [500, 146] on link "3334 Peachtree Rd Neatlanta, Ga 30326, Usa Unit 1204, Atlanta, GA 30326" at bounding box center [434, 139] width 129 height 14
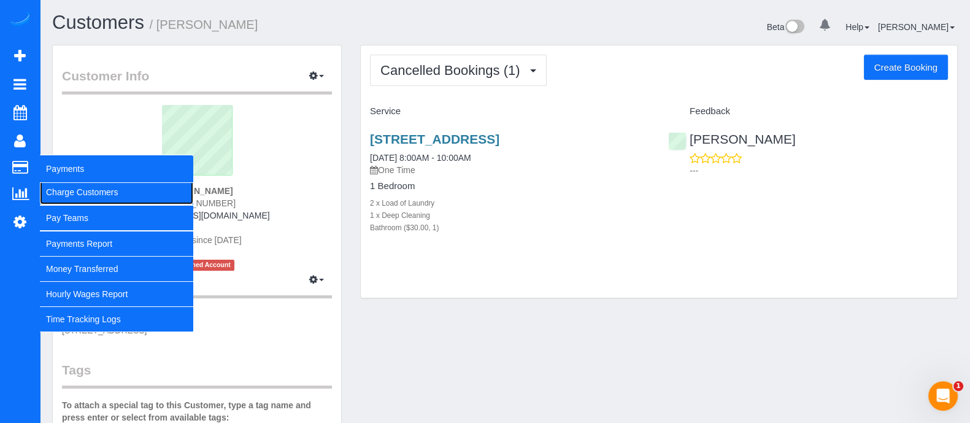
click at [69, 195] on link "Charge Customers" at bounding box center [116, 192] width 153 height 25
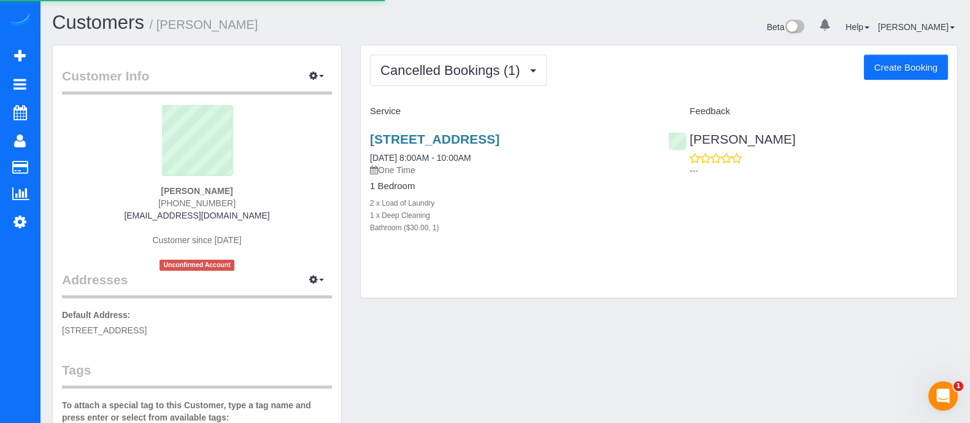
select select
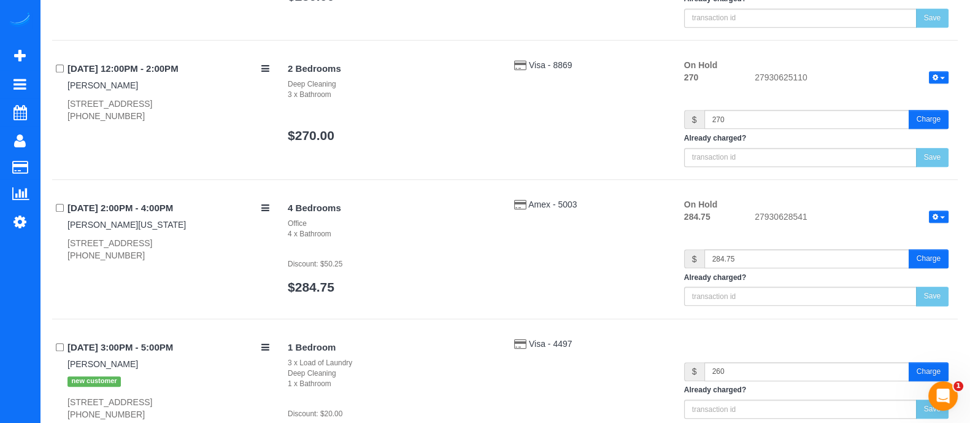
scroll to position [1246, 0]
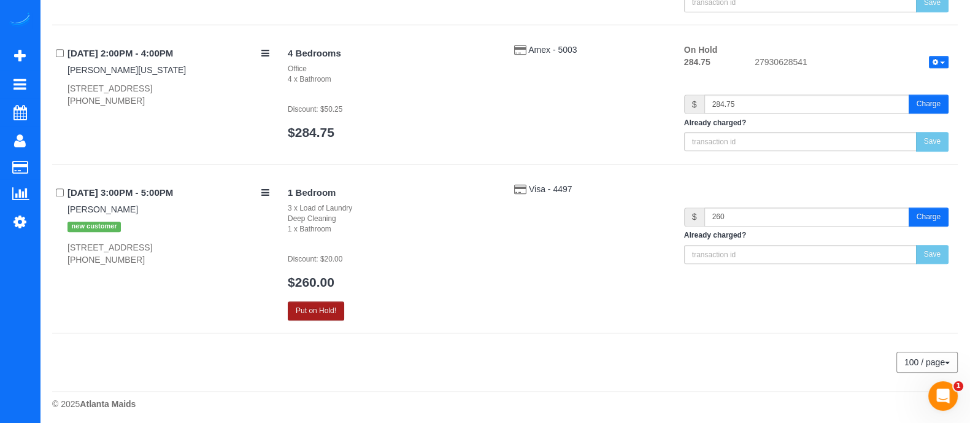
click at [311, 306] on button "Put on Hold!" at bounding box center [316, 310] width 56 height 19
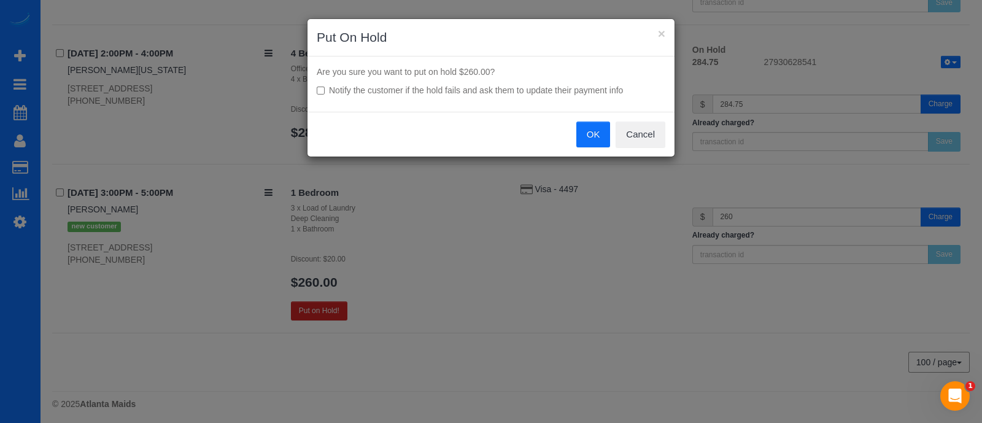
click at [580, 134] on button "OK" at bounding box center [593, 135] width 34 height 26
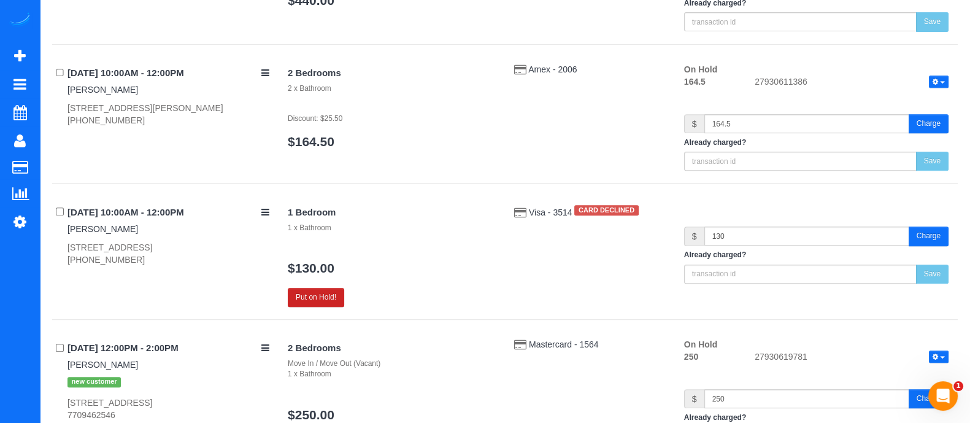
scroll to position [609, 0]
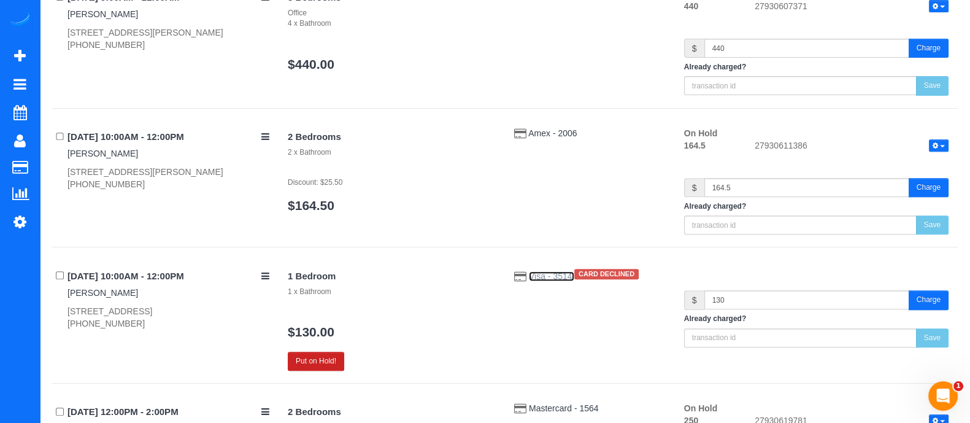
click at [530, 271] on span "Visa - 3514" at bounding box center [551, 276] width 45 height 10
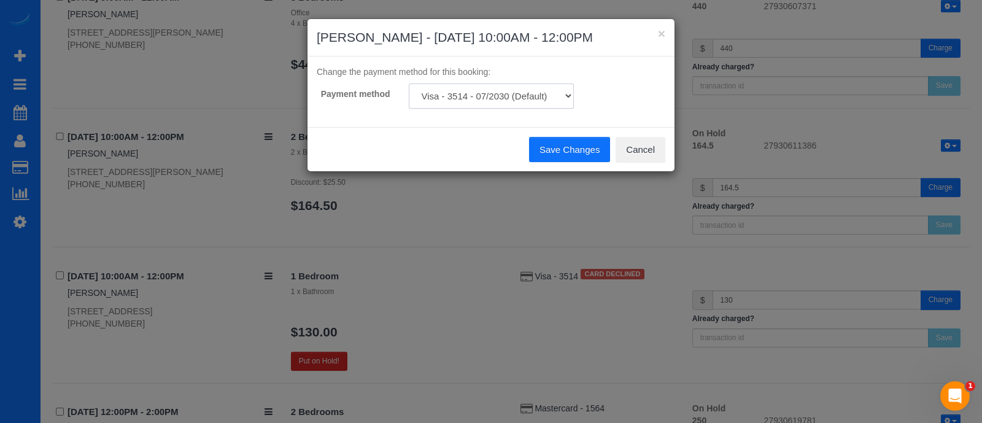
click at [559, 101] on select "Visa - 3514 - 07/2030 (Default) Add Credit Card ─────────────── Cash Check Payp…" at bounding box center [491, 95] width 165 height 25
select select "string:fspay"
click at [409, 83] on select "Visa - 3514 - 07/2030 (Default) Add Credit Card ─────────────── Cash Check Payp…" at bounding box center [491, 95] width 165 height 25
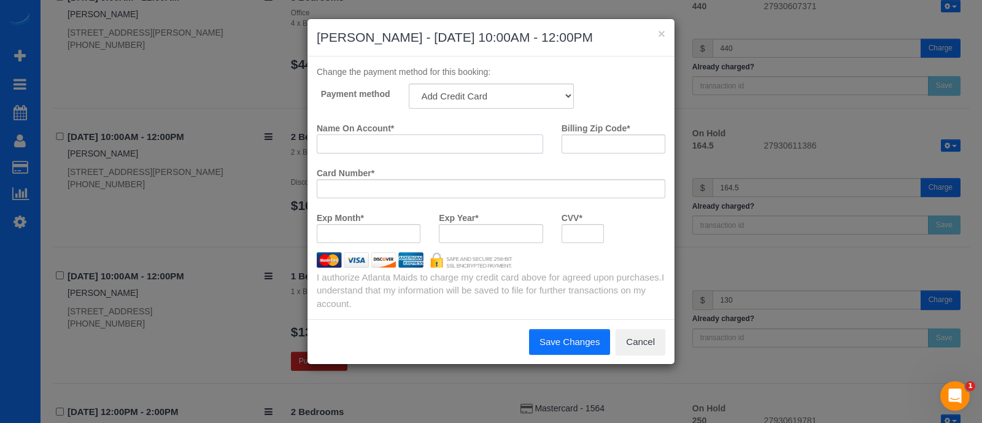
click at [373, 140] on input "Name On Account *" at bounding box center [430, 143] width 226 height 19
type input "Elatia Abate"
click at [661, 34] on button "×" at bounding box center [661, 33] width 7 height 13
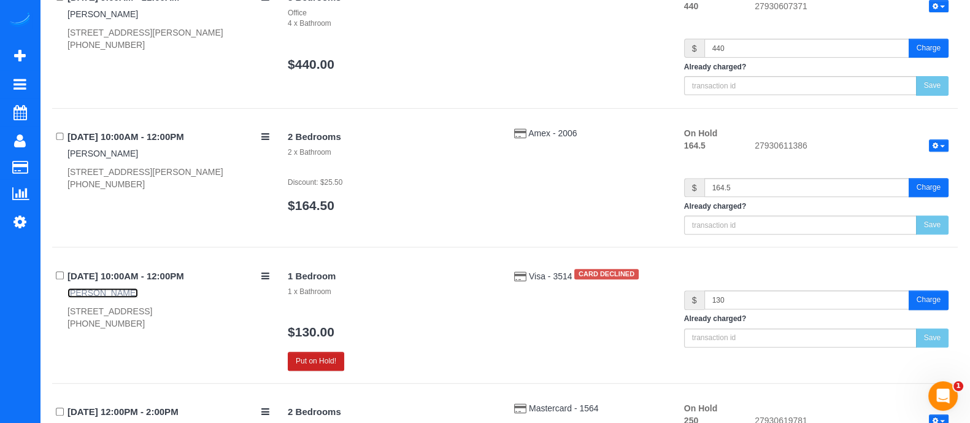
click at [88, 288] on link "Elatia Abate" at bounding box center [103, 293] width 71 height 10
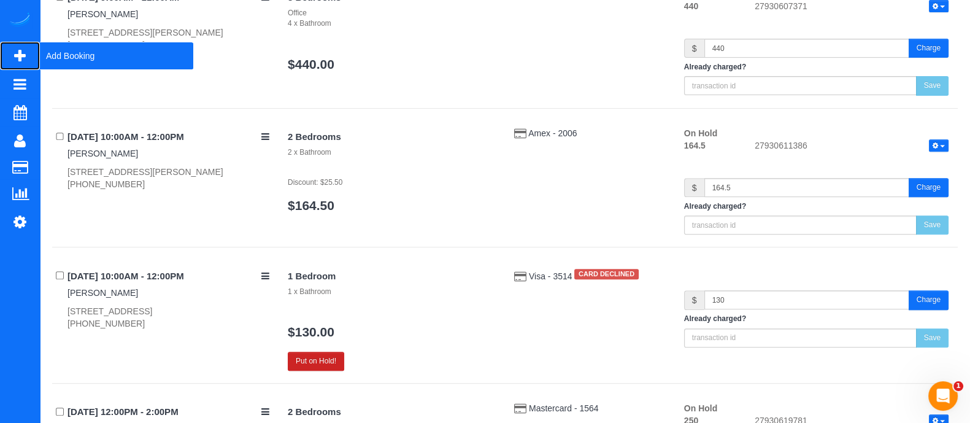
click at [59, 54] on span "Add Booking" at bounding box center [116, 56] width 153 height 28
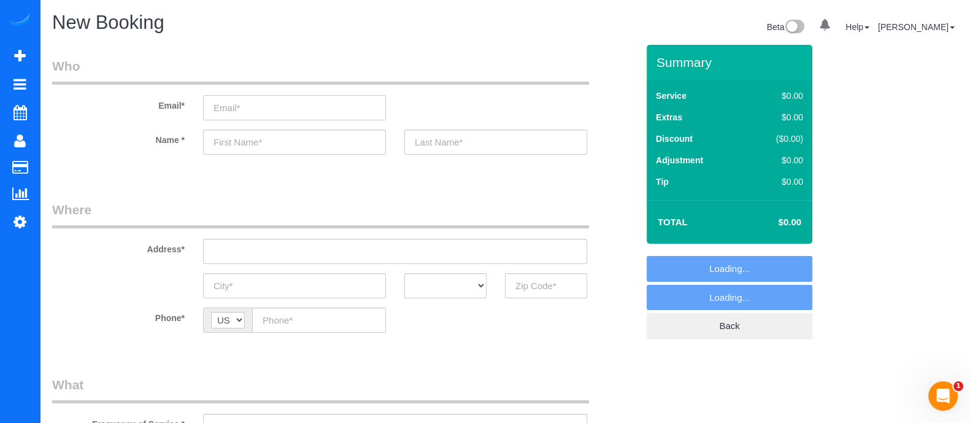
select select "object:4172"
paste input "krista.paul7@yahoo.com"
click at [243, 99] on input "krista.paul7@yahoo.com" at bounding box center [294, 107] width 183 height 25
type input "krista.paul7@yahoo.com"
click at [285, 145] on input "text" at bounding box center [294, 141] width 183 height 25
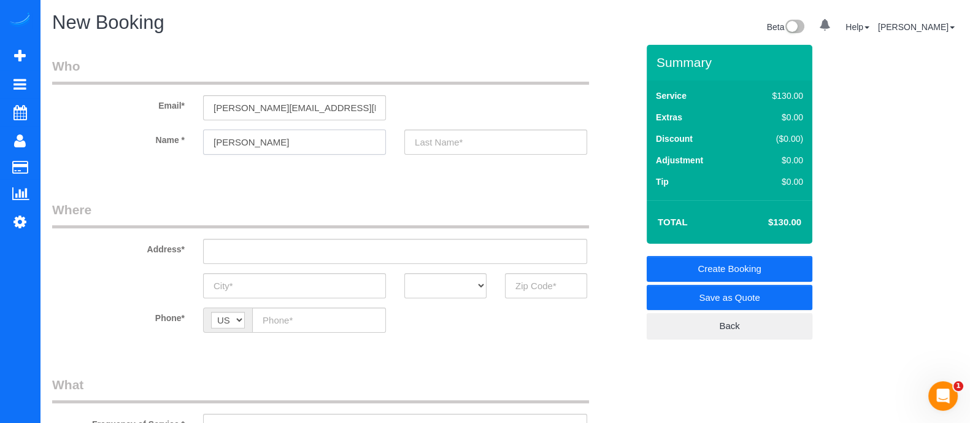
type input "Krista"
drag, startPoint x: 407, startPoint y: 156, endPoint x: 435, endPoint y: 143, distance: 30.5
click at [435, 143] on sui-booking-customer "Email* krista.paul7@yahoo.com Name * Krista" at bounding box center [344, 112] width 585 height 110
click at [435, 143] on input "text" at bounding box center [495, 141] width 183 height 25
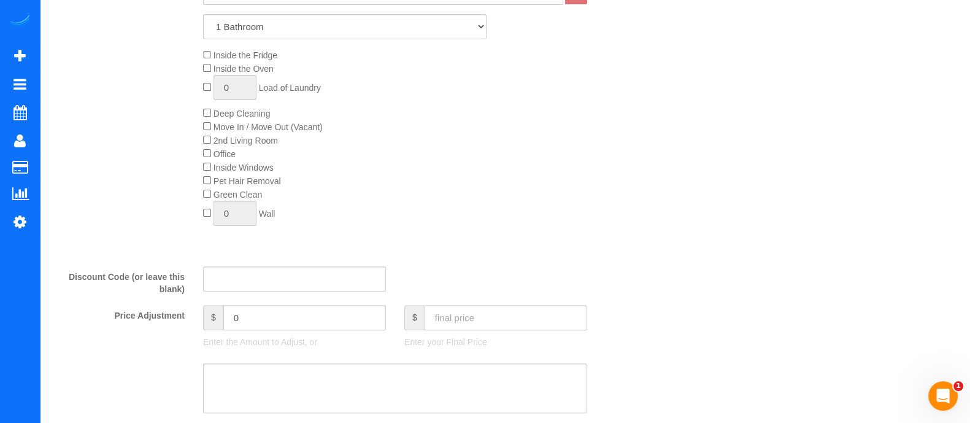
scroll to position [209, 0]
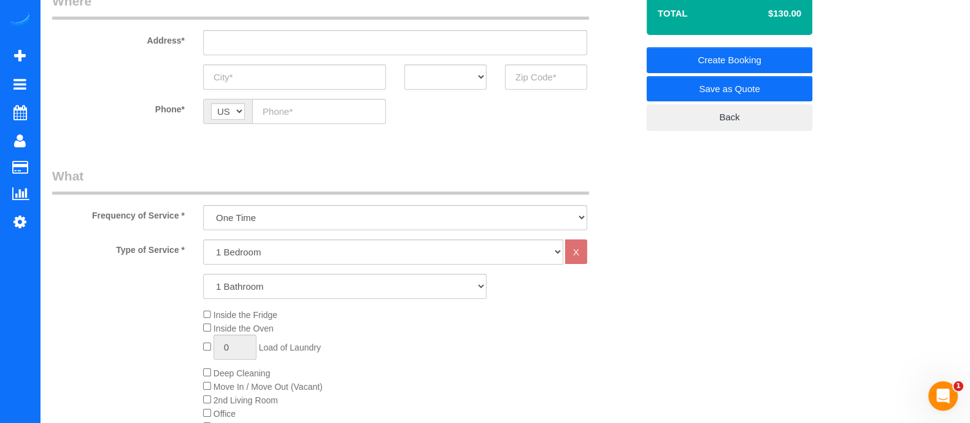
type input "Paul"
click at [289, 256] on select "1 Bedroom 2 Bedrooms 3 Bedrooms 4 Bedrooms 5 Bedrooms 6 Bedrooms" at bounding box center [383, 251] width 360 height 25
select select "2"
click at [203, 239] on select "1 Bedroom 2 Bedrooms 3 Bedrooms 4 Bedrooms 5 Bedrooms 6 Bedrooms" at bounding box center [383, 251] width 360 height 25
drag, startPoint x: 285, startPoint y: 261, endPoint x: 276, endPoint y: 287, distance: 27.4
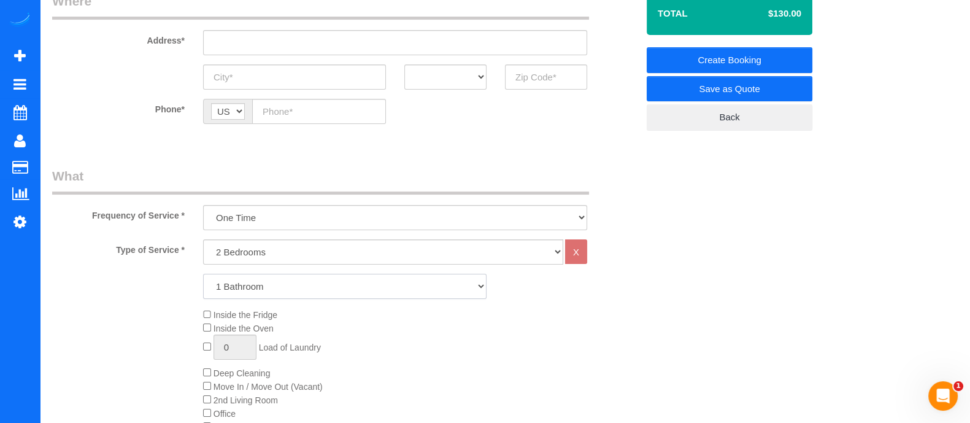
click at [276, 287] on select "1 Bathroom 2 Bathrooms 3 Bathrooms 4 Bathrooms 5 Bathrooms 6 Bathrooms" at bounding box center [345, 286] width 284 height 25
select select "3"
click at [203, 274] on select "1 Bathroom 2 Bathrooms 3 Bathrooms 4 Bathrooms 5 Bathrooms 6 Bathrooms" at bounding box center [345, 286] width 284 height 25
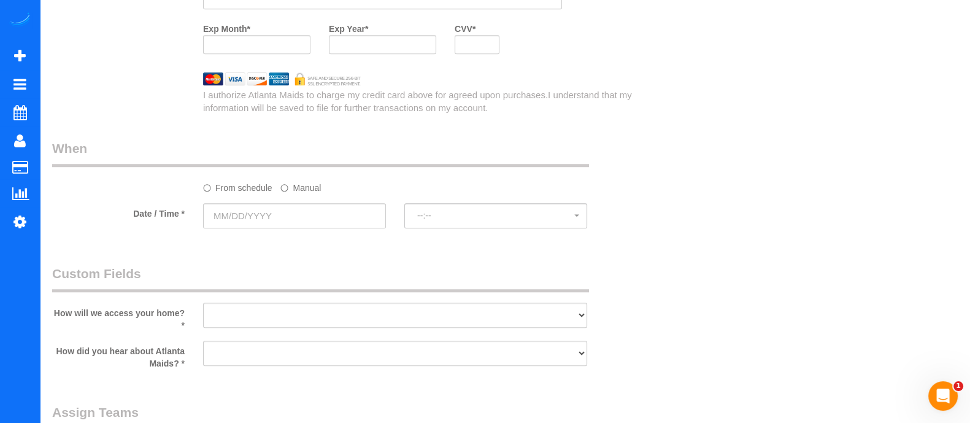
scroll to position [1072, 0]
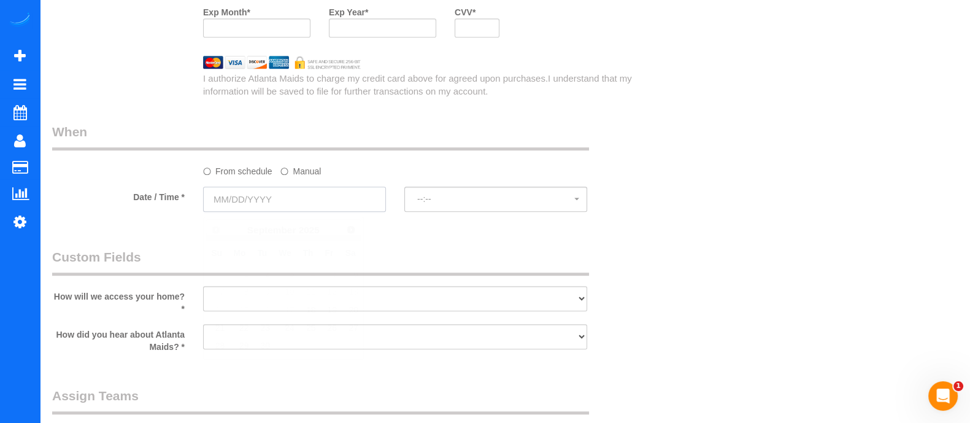
click at [272, 207] on input "text" at bounding box center [294, 199] width 183 height 25
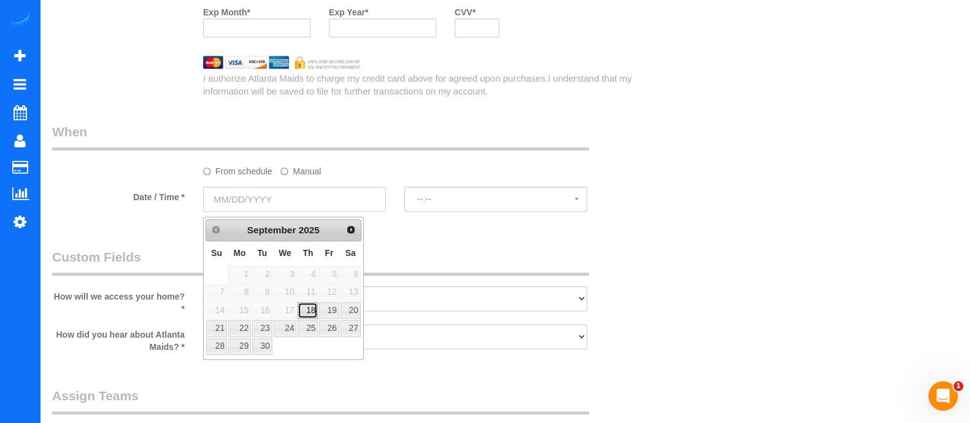
click at [311, 306] on link "18" at bounding box center [308, 310] width 20 height 17
type input "09/18/2025"
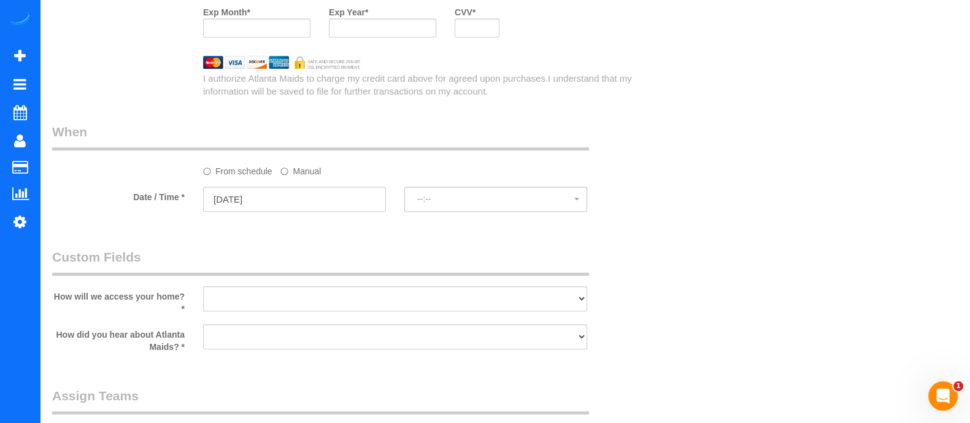
select select "spot1"
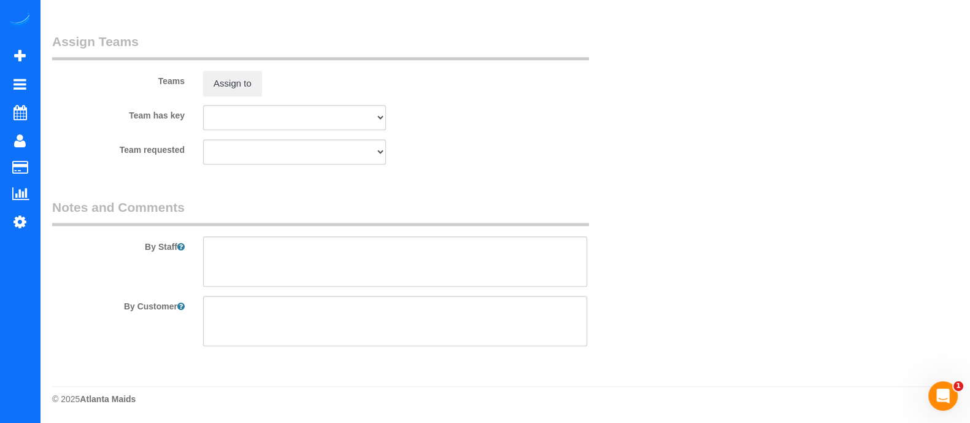
scroll to position [0, 0]
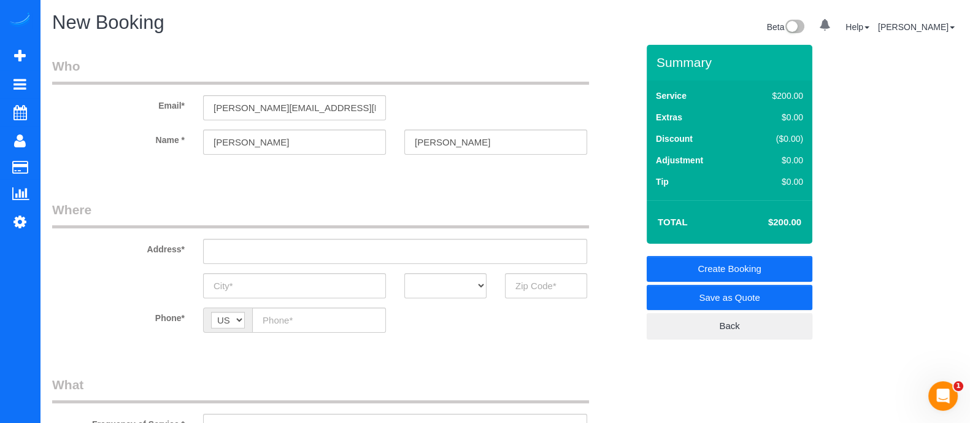
click at [709, 273] on link "Create Booking" at bounding box center [730, 269] width 166 height 26
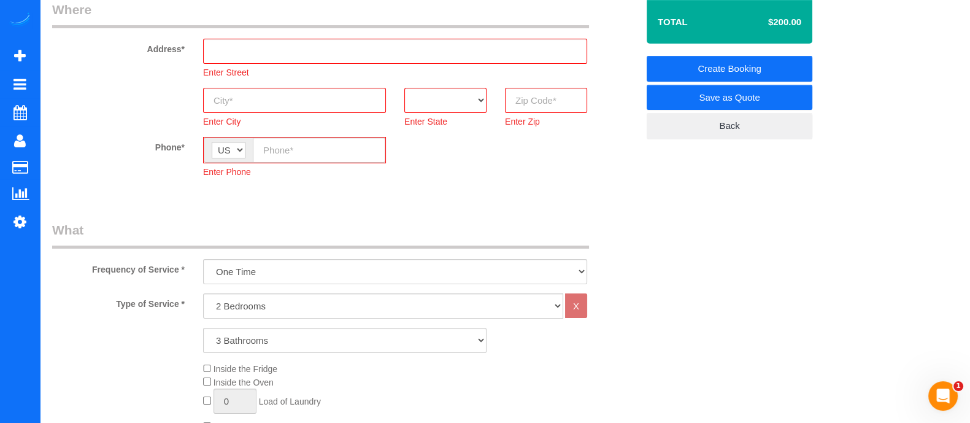
click at [749, 94] on link "Save as Quote" at bounding box center [730, 98] width 166 height 26
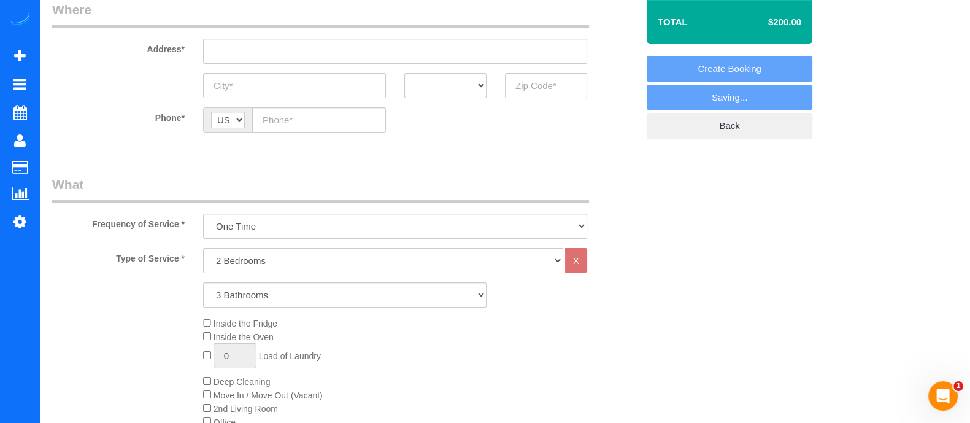
scroll to position [200, 0]
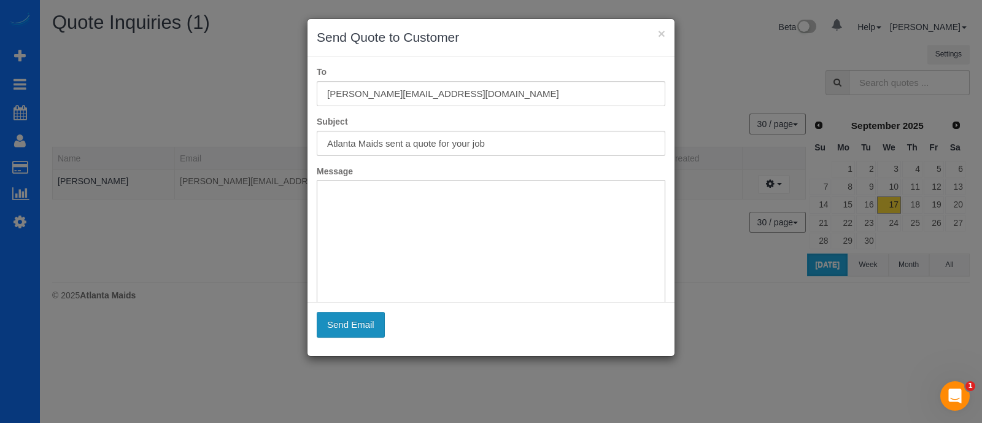
click at [341, 325] on button "Send Email" at bounding box center [351, 325] width 68 height 26
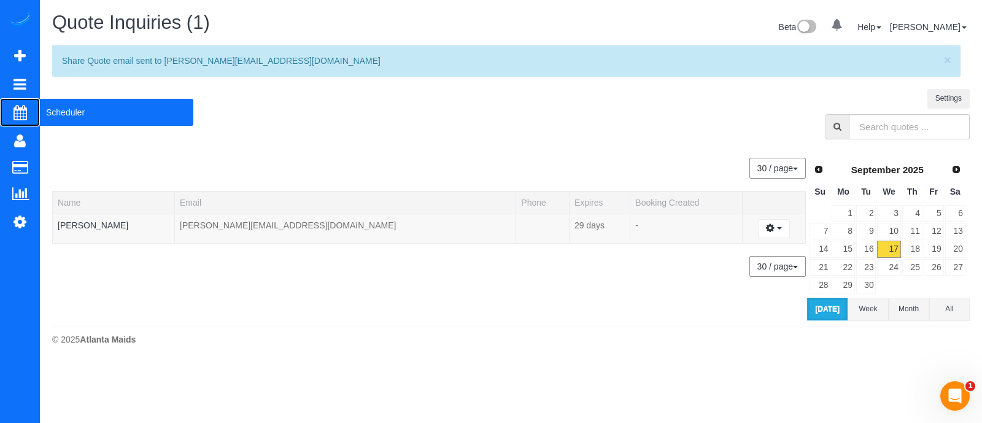
click at [65, 115] on span "Scheduler" at bounding box center [116, 112] width 153 height 28
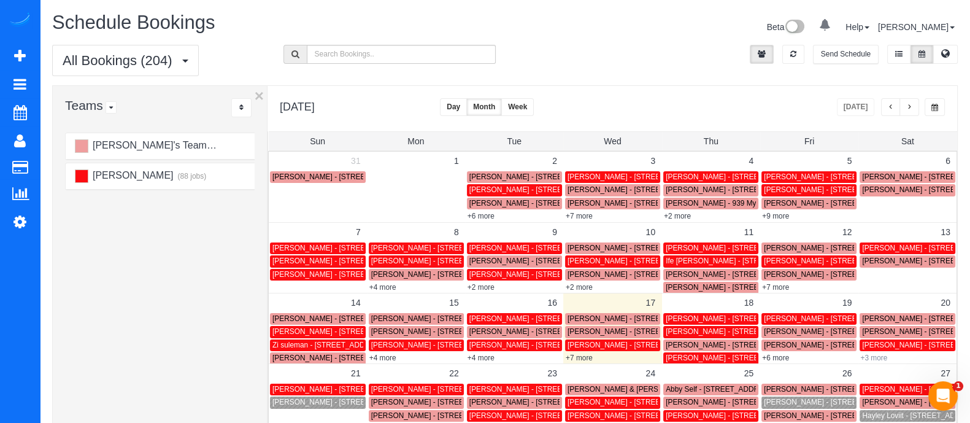
click at [870, 357] on link "+3 more" at bounding box center [873, 358] width 27 height 9
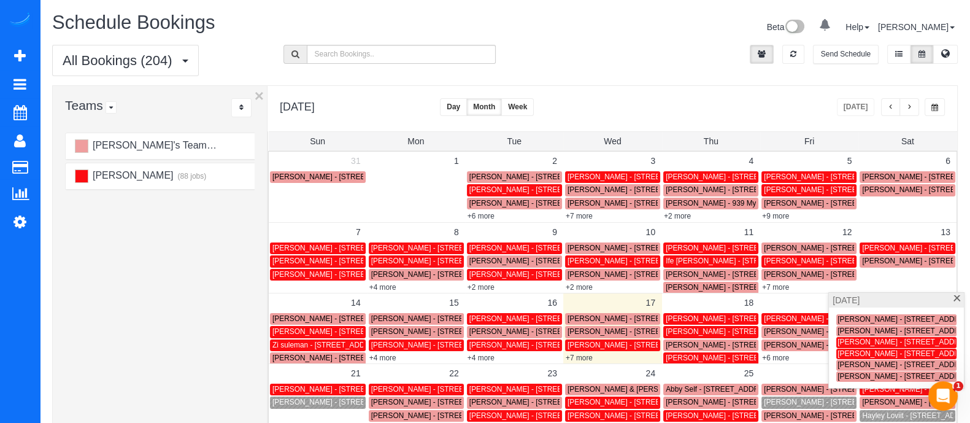
click at [956, 302] on span at bounding box center [956, 299] width 9 height 8
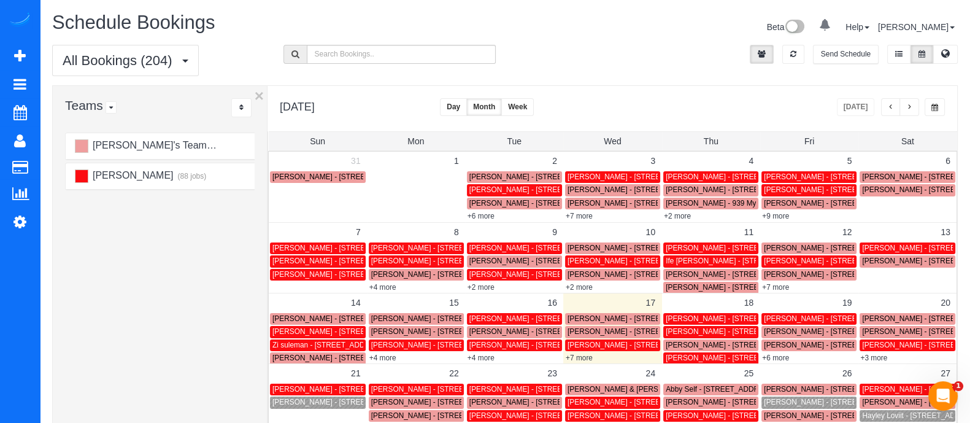
click at [299, 401] on span "[PERSON_NAME] - [STREET_ADDRESS]" at bounding box center [341, 402] width 139 height 9
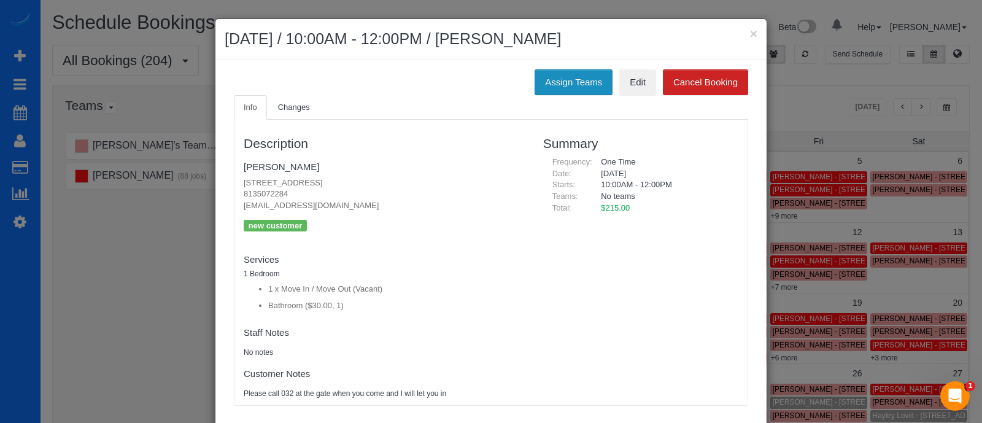
click at [566, 74] on button "Assign Teams" at bounding box center [574, 82] width 78 height 26
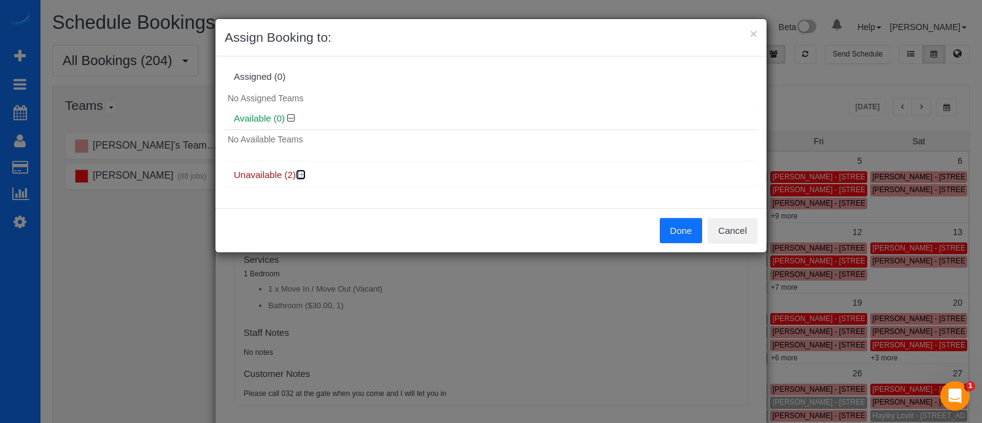
click at [303, 172] on icon at bounding box center [301, 174] width 7 height 9
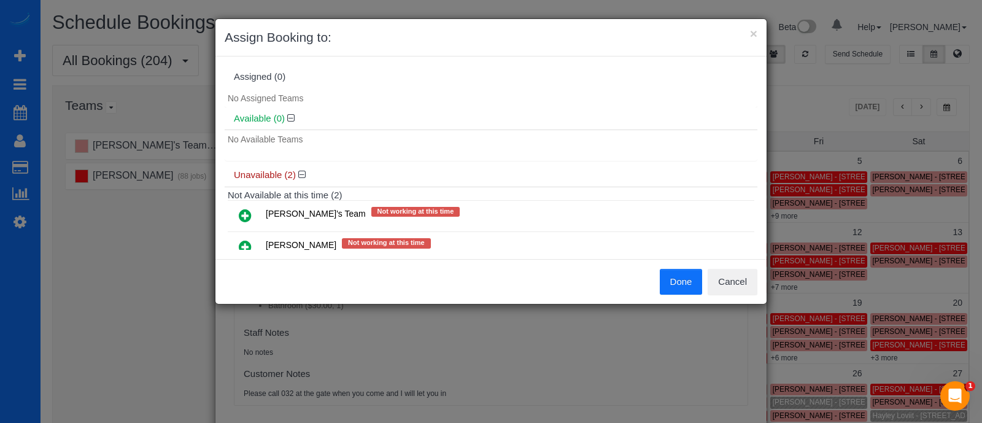
click at [246, 241] on icon at bounding box center [245, 246] width 13 height 15
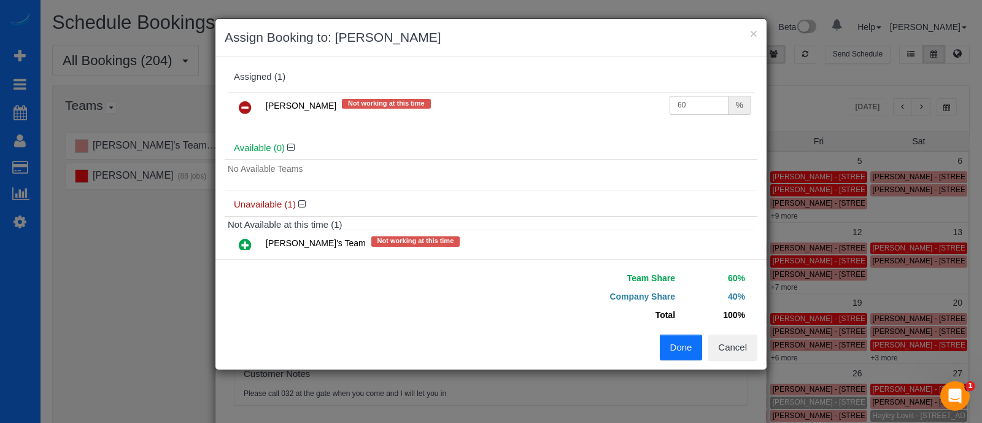
click at [678, 336] on button "Done" at bounding box center [681, 347] width 43 height 26
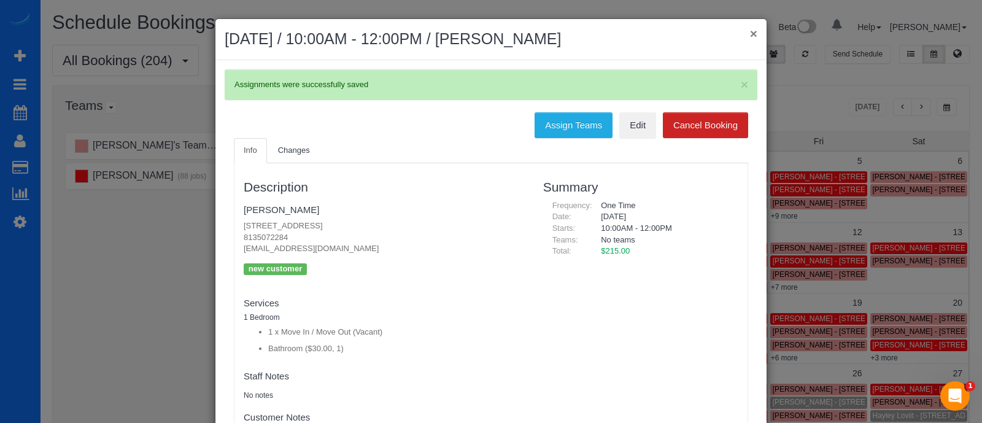
click at [751, 36] on button "×" at bounding box center [753, 33] width 7 height 13
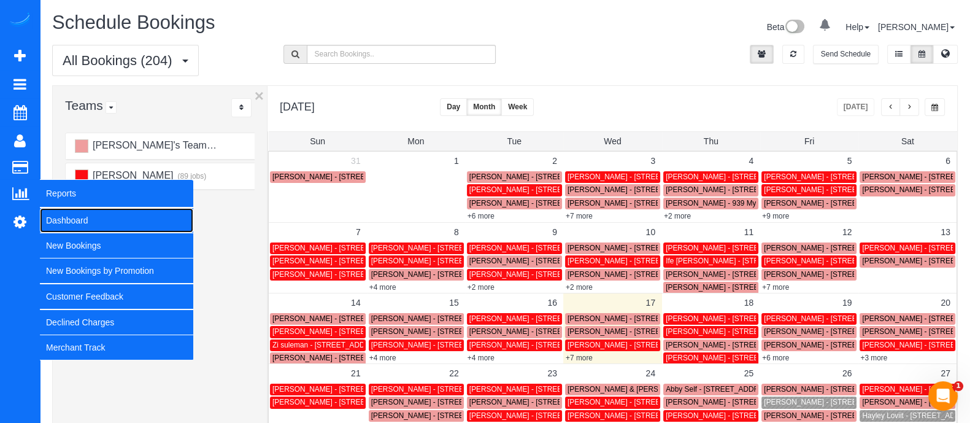
click at [66, 225] on link "Dashboard" at bounding box center [116, 220] width 153 height 25
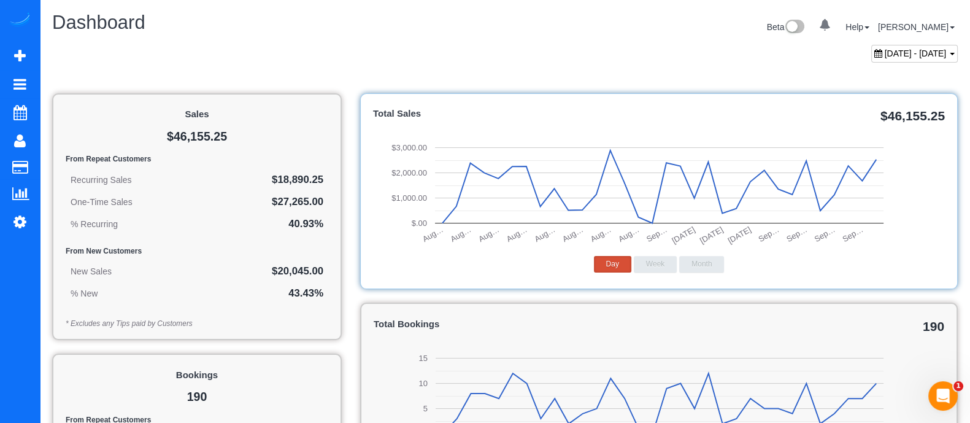
click at [895, 48] on span "August 17, 2025 - September 17, 2025" at bounding box center [916, 53] width 62 height 10
type input "**********"
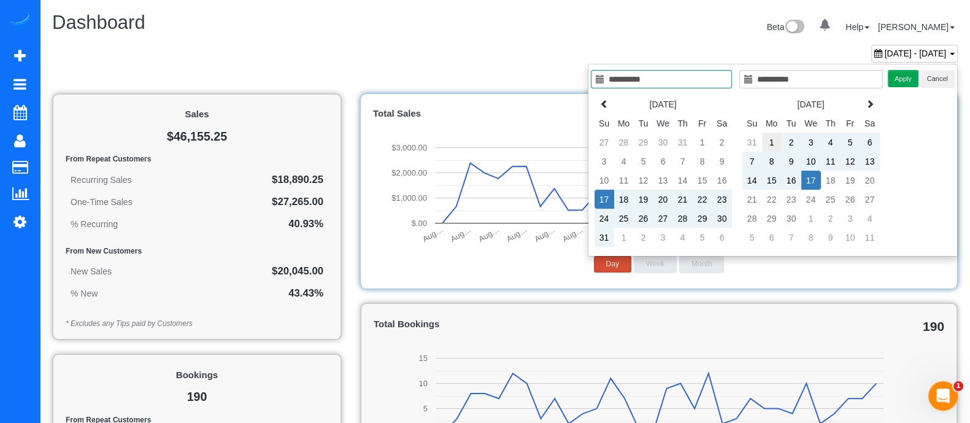
type input "**********"
click at [764, 141] on td "1" at bounding box center [772, 142] width 20 height 19
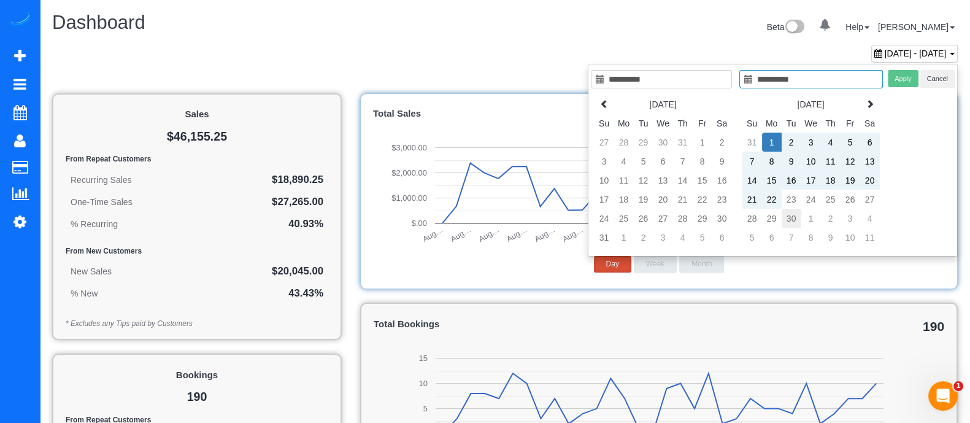
type input "**********"
click at [797, 213] on td "30" at bounding box center [792, 218] width 20 height 19
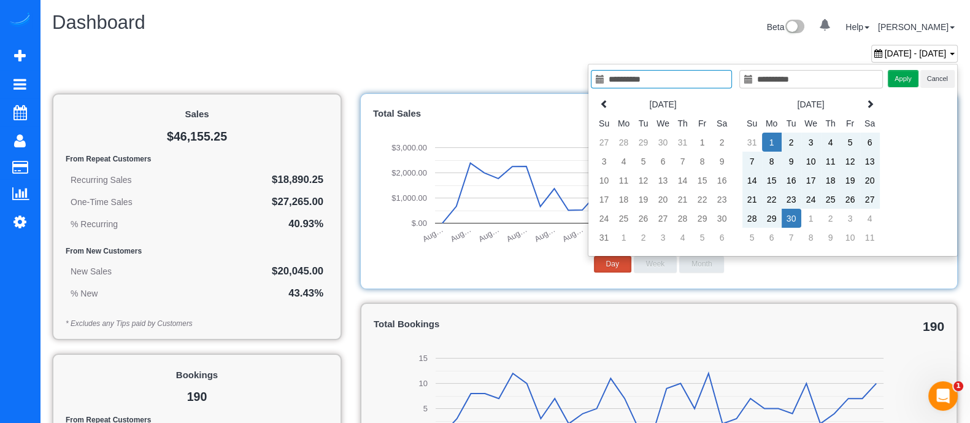
type input "**********"
click at [899, 78] on button "Apply" at bounding box center [903, 79] width 31 height 18
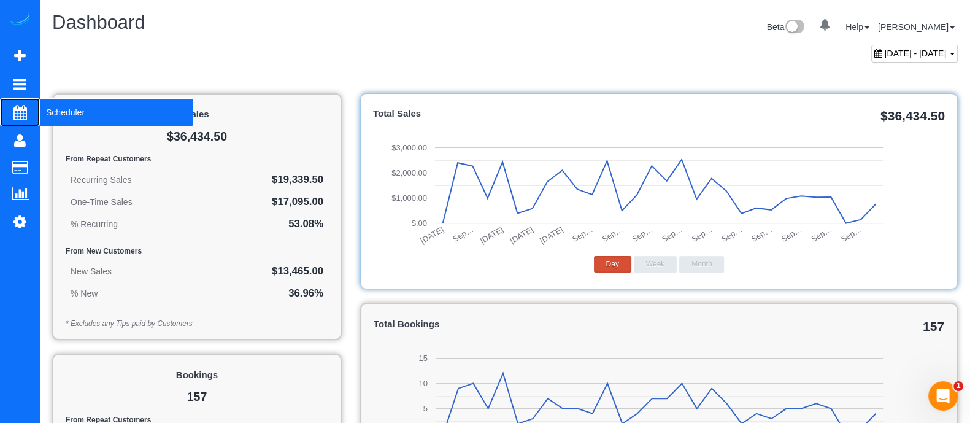
click at [86, 104] on span "Scheduler" at bounding box center [116, 112] width 153 height 28
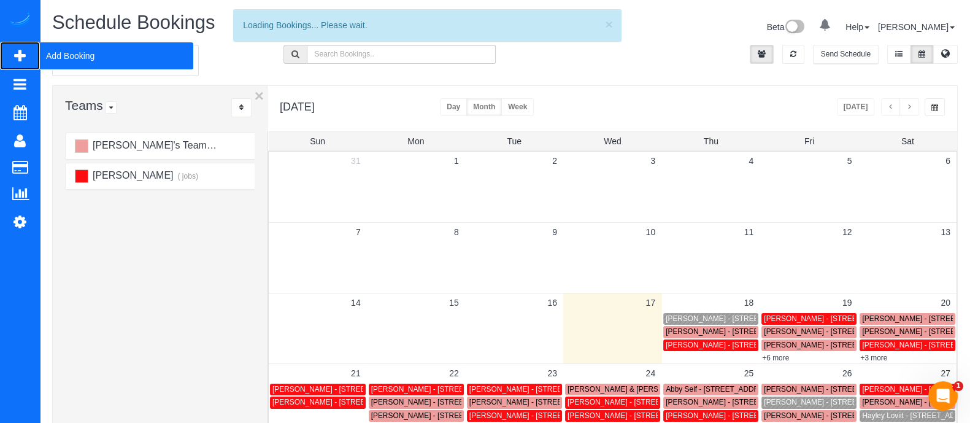
click at [80, 56] on span "Add Booking" at bounding box center [116, 56] width 153 height 28
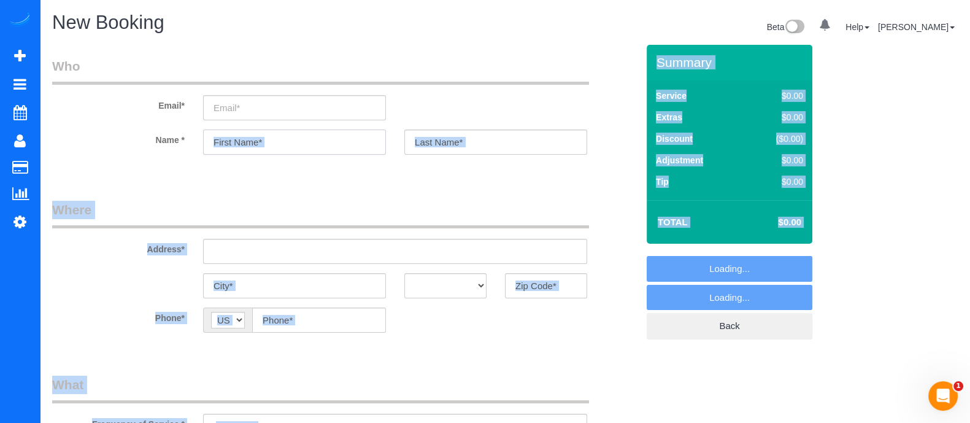
click at [332, 142] on input "text" at bounding box center [294, 141] width 183 height 25
select select "object:5465"
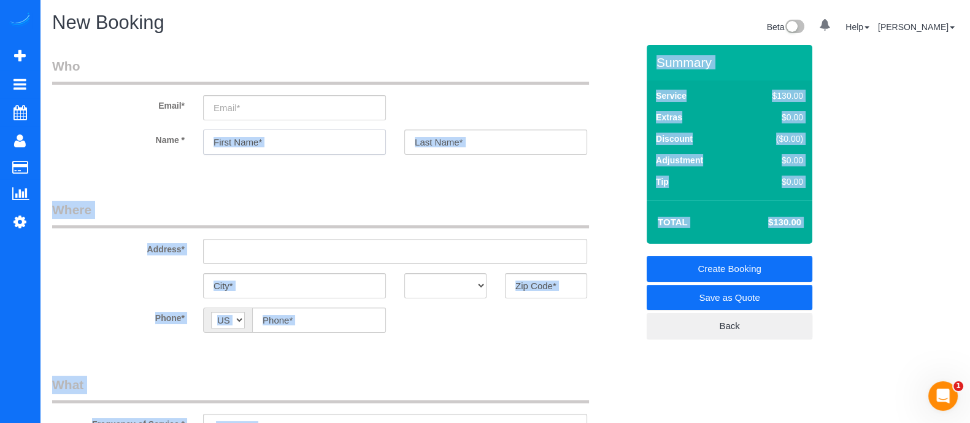
click at [332, 142] on input "text" at bounding box center [294, 141] width 183 height 25
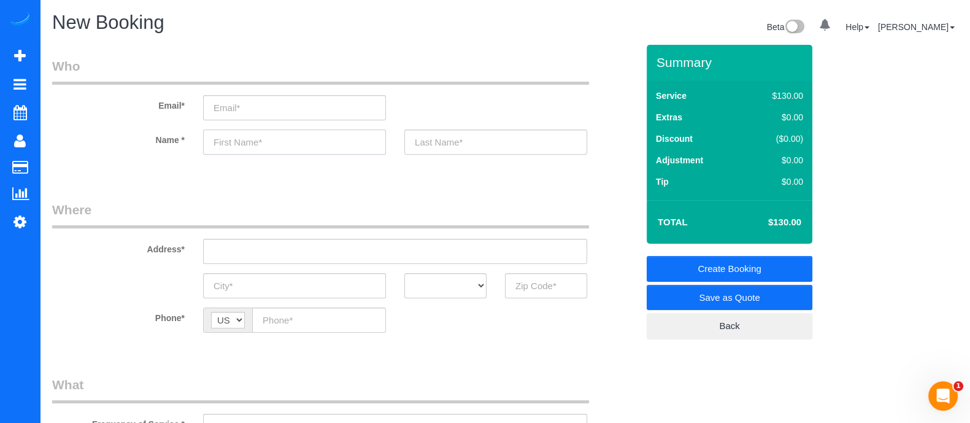
click at [332, 142] on input "text" at bounding box center [294, 141] width 183 height 25
type input "Dalton"
click at [546, 284] on input "text" at bounding box center [546, 285] width 82 height 25
type input "3"
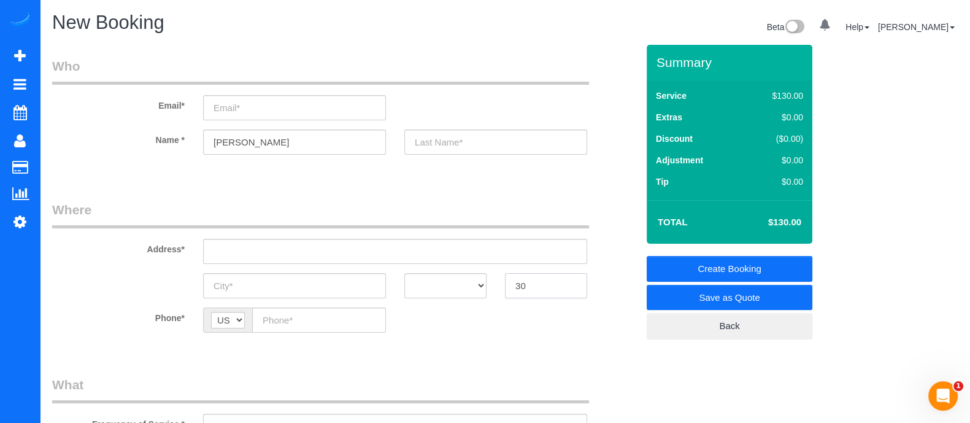
type input "3"
click at [531, 288] on input "30024" at bounding box center [546, 285] width 82 height 25
type input "30024"
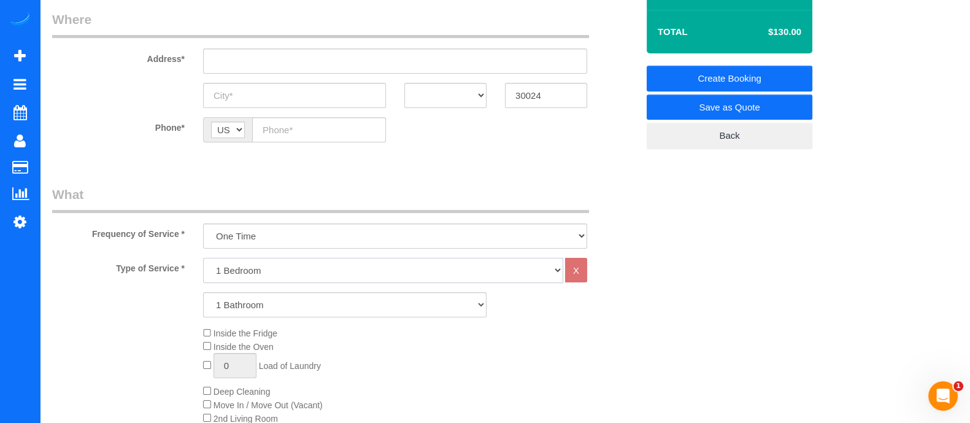
click at [354, 269] on select "1 Bedroom 2 Bedrooms 3 Bedrooms 4 Bedrooms 5 Bedrooms 6 Bedrooms" at bounding box center [383, 270] width 360 height 25
select select "4"
click at [203, 258] on select "1 Bedroom 2 Bedrooms 3 Bedrooms 4 Bedrooms 5 Bedrooms 6 Bedrooms" at bounding box center [383, 270] width 360 height 25
click at [276, 301] on select "1 Bathroom 2 Bathrooms 3 Bathrooms 4 Bathrooms 5 Bathrooms 6 Bathrooms" at bounding box center [345, 304] width 284 height 25
select select "3"
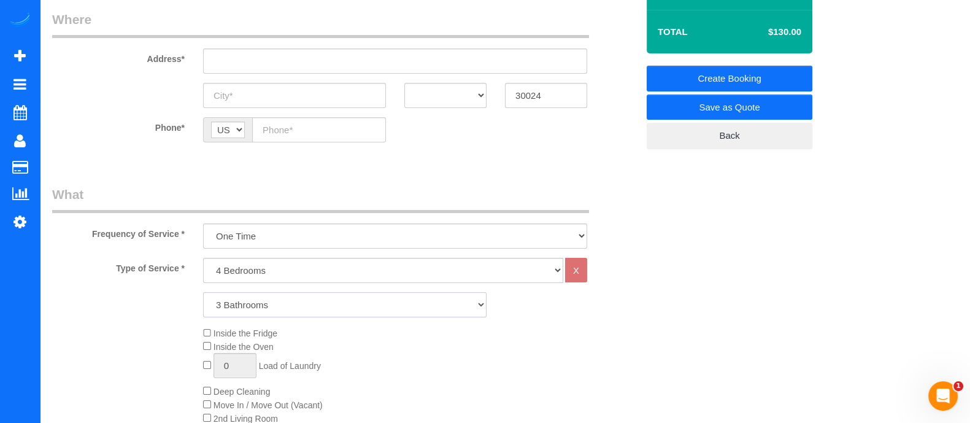
click at [203, 292] on select "1 Bathroom 2 Bathrooms 3 Bathrooms 4 Bathrooms 5 Bathrooms 6 Bathrooms" at bounding box center [345, 304] width 284 height 25
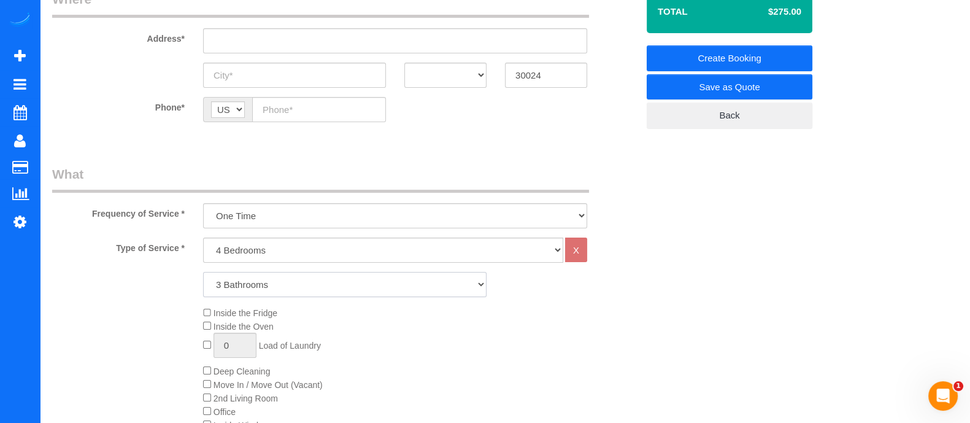
scroll to position [213, 0]
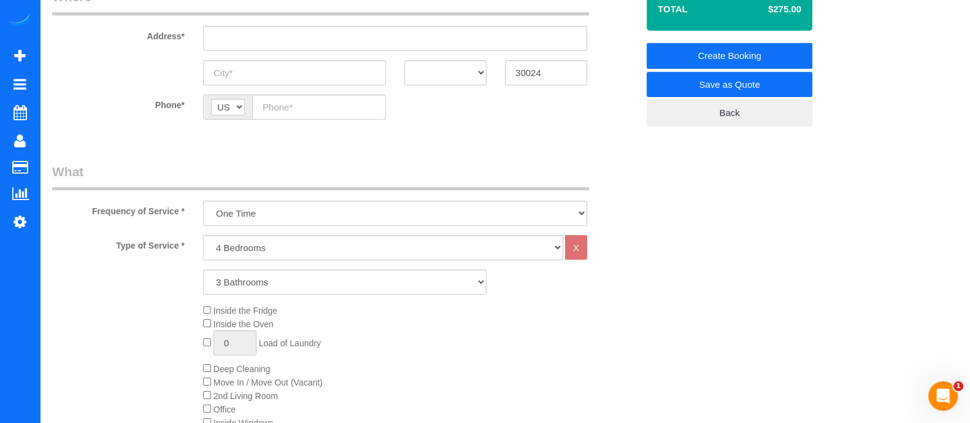
click at [101, 105] on label "Phone*" at bounding box center [118, 103] width 151 height 17
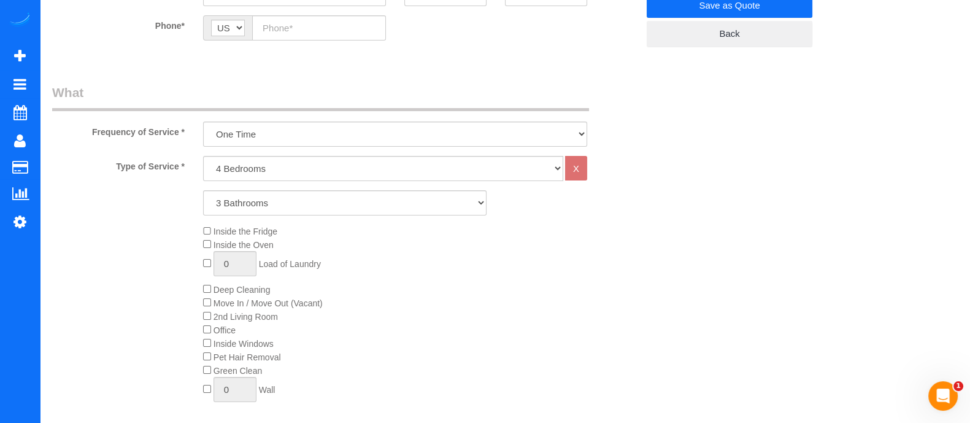
scroll to position [294, 0]
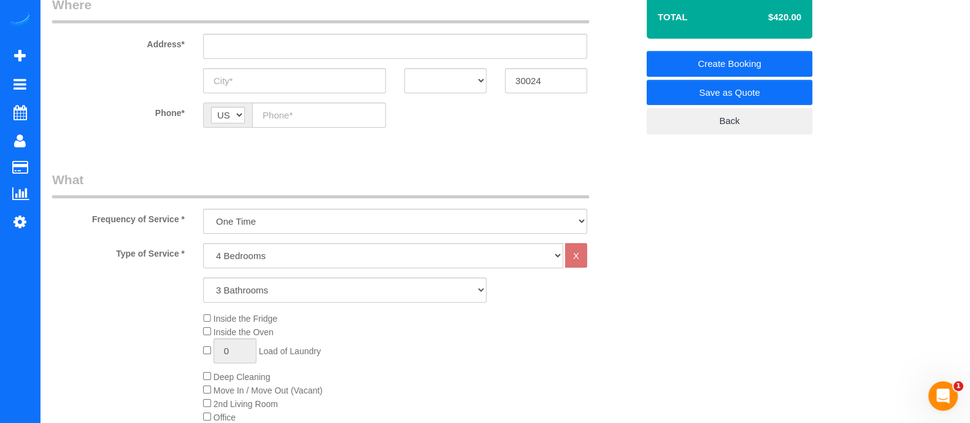
scroll to position [207, 0]
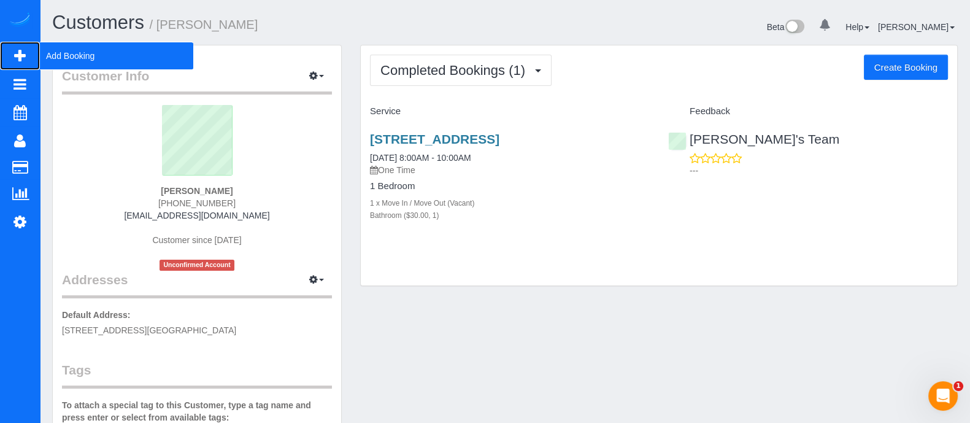
click at [64, 53] on span "Add Booking" at bounding box center [116, 56] width 153 height 28
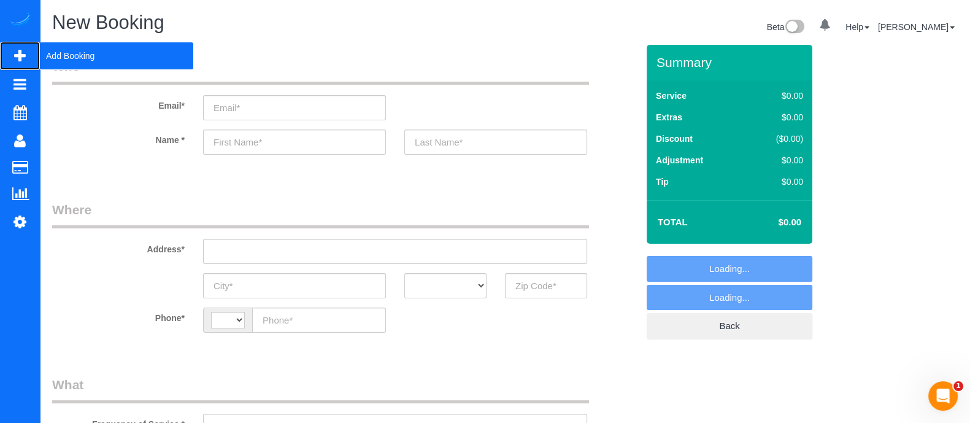
select select "string:[GEOGRAPHIC_DATA]"
select select "object:875"
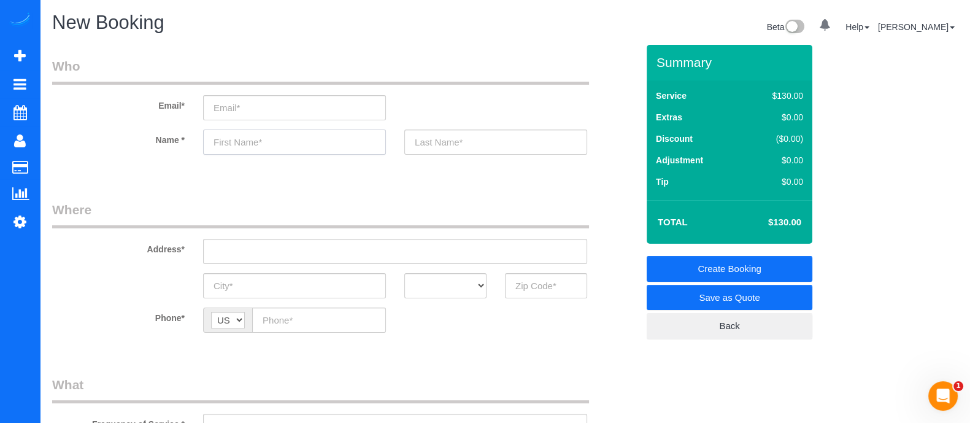
click at [225, 141] on input "text" at bounding box center [294, 141] width 183 height 25
click at [620, 250] on div "Address*" at bounding box center [345, 232] width 604 height 63
click at [320, 149] on input "text" at bounding box center [294, 141] width 183 height 25
type input "k"
type input "K"
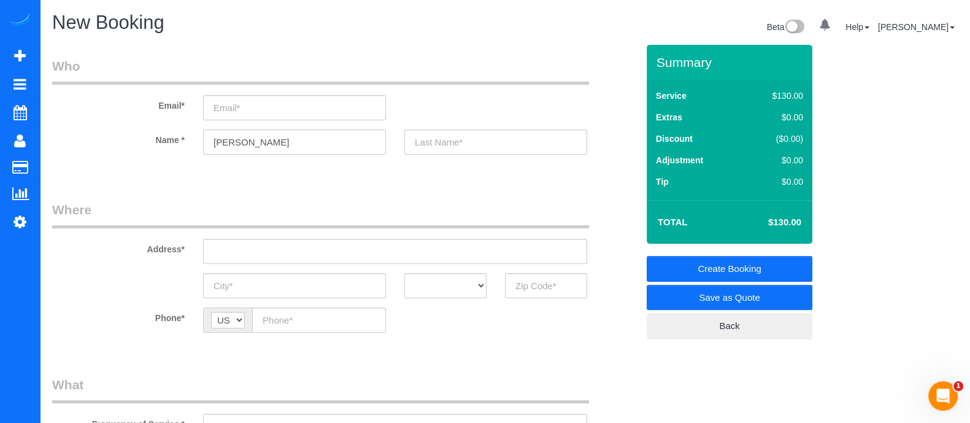
type input "Krista"
click at [406, 259] on input "text" at bounding box center [395, 251] width 384 height 25
drag, startPoint x: 298, startPoint y: 247, endPoint x: 181, endPoint y: 246, distance: 117.2
click at [181, 246] on div "Address* 2205 peadmont ct" at bounding box center [345, 232] width 604 height 63
type input "2205 peadmont ct"
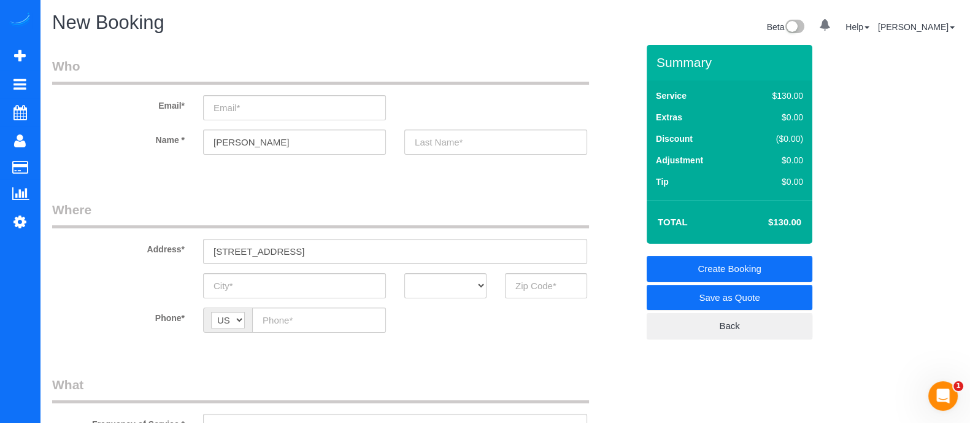
click at [442, 207] on legend "Where" at bounding box center [320, 215] width 537 height 28
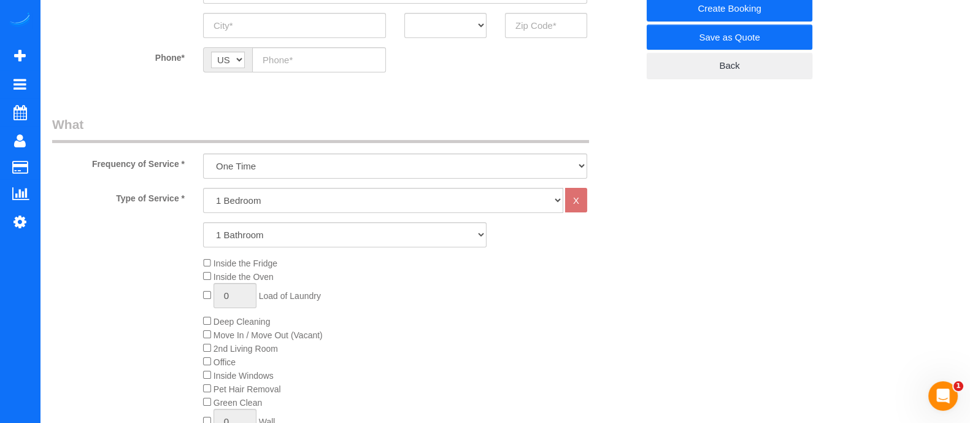
scroll to position [257, 0]
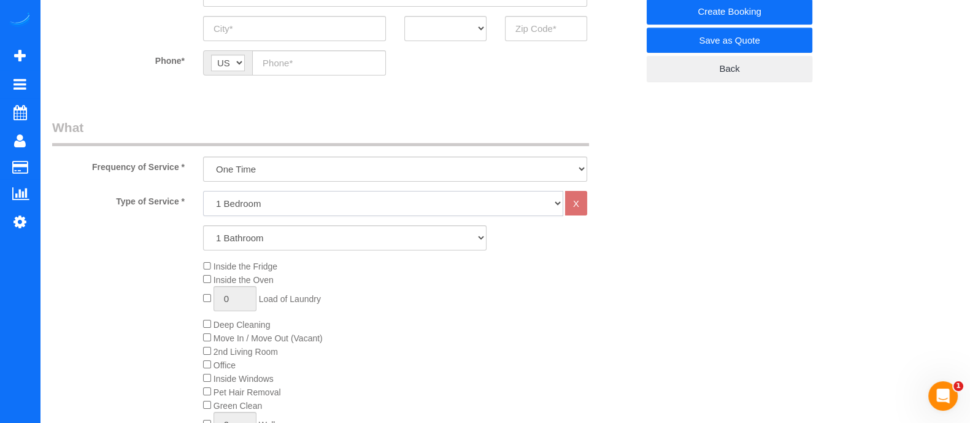
click at [265, 198] on select "1 Bedroom 2 Bedrooms 3 Bedrooms 4 Bedrooms 5 Bedrooms 6 Bedrooms" at bounding box center [383, 203] width 360 height 25
select select "2"
click at [203, 191] on select "1 Bedroom 2 Bedrooms 3 Bedrooms 4 Bedrooms 5 Bedrooms 6 Bedrooms" at bounding box center [383, 203] width 360 height 25
click at [253, 293] on div "Type of Service * 1 Bedroom 2 Bedrooms 3 Bedrooms 4 Bedrooms 5 Bedrooms 6 Bedro…" at bounding box center [344, 329] width 585 height 277
select select "3"
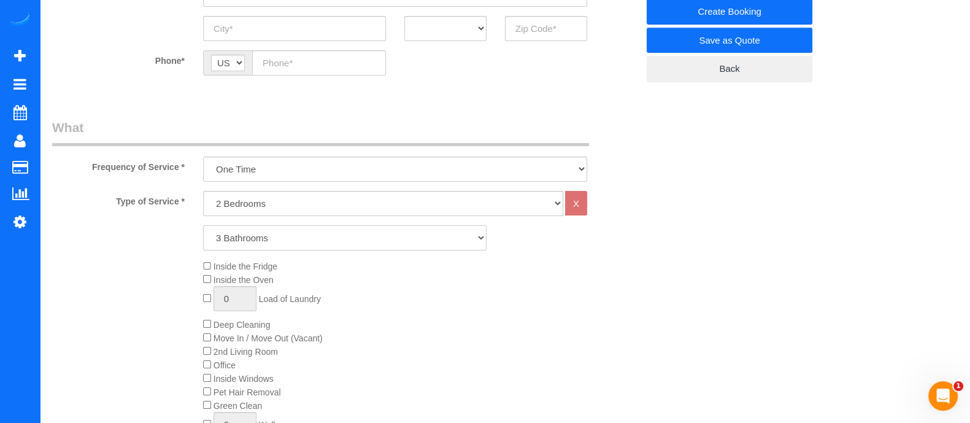
drag, startPoint x: 254, startPoint y: 239, endPoint x: 253, endPoint y: 293, distance: 54.6
click at [203, 225] on select "1 Bathroom 2 Bathrooms 3 Bathrooms 4 Bathrooms 5 Bathrooms 6 Bathrooms" at bounding box center [345, 237] width 284 height 25
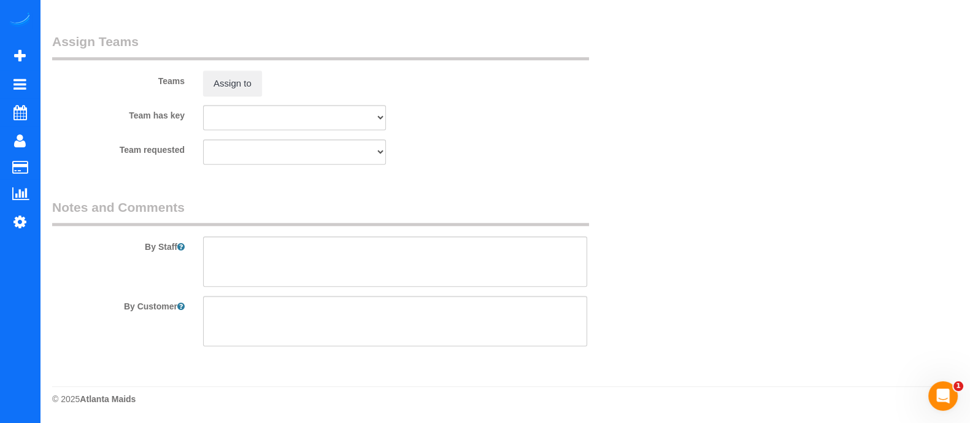
scroll to position [0, 0]
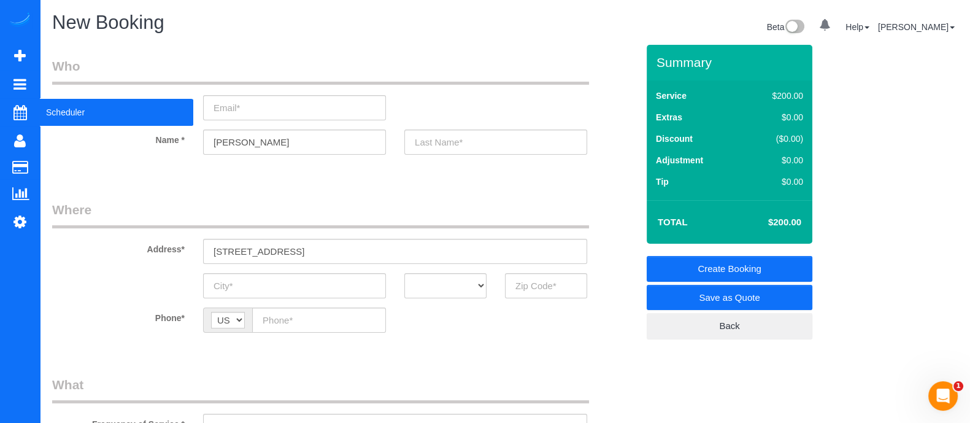
click at [70, 112] on span "Scheduler" at bounding box center [116, 112] width 153 height 28
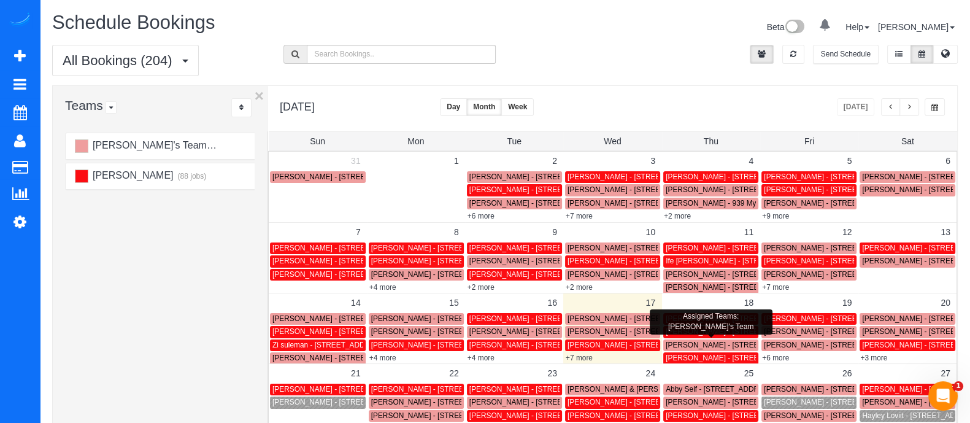
click at [687, 341] on span "[PERSON_NAME] - [STREET_ADDRESS][PERSON_NAME]" at bounding box center [765, 345] width 199 height 9
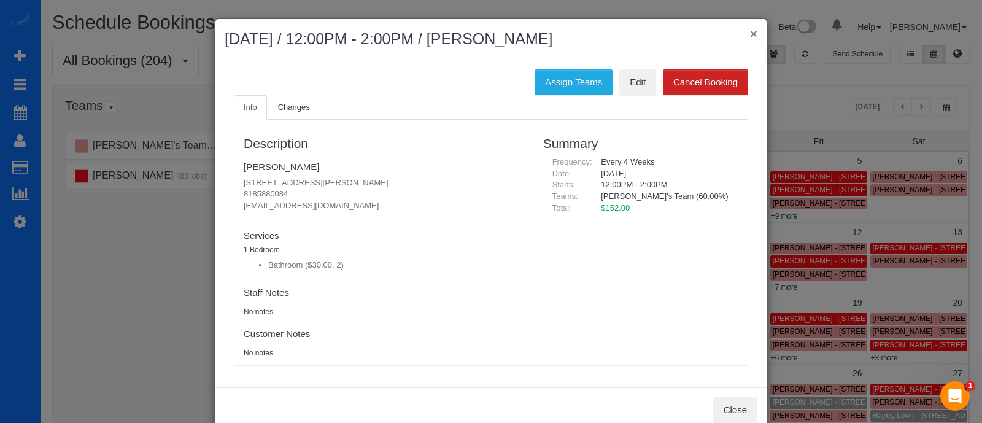
click at [750, 37] on button "×" at bounding box center [753, 33] width 7 height 13
